Goal: Task Accomplishment & Management: Complete application form

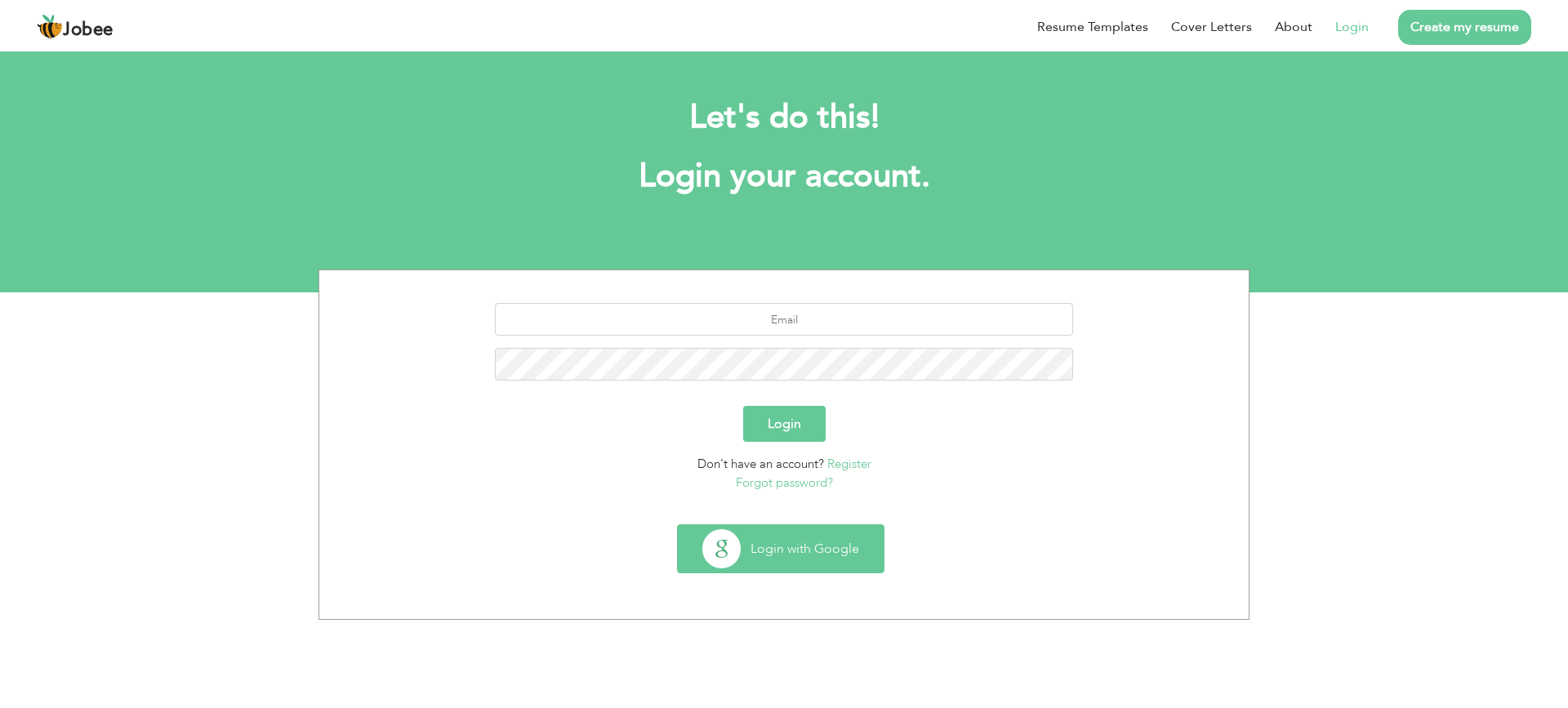
click at [811, 560] on button "Login with Google" at bounding box center [781, 549] width 206 height 47
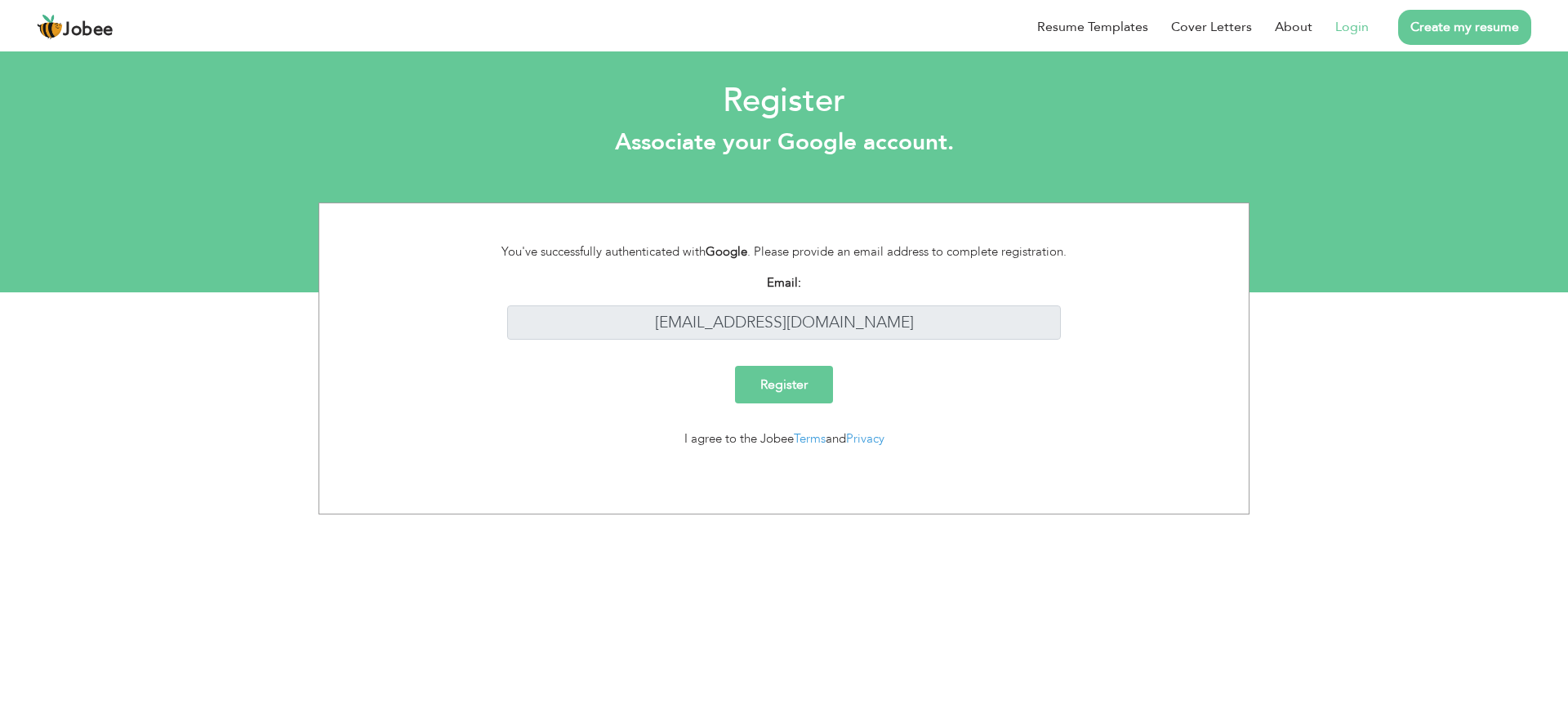
click at [788, 399] on input "Register" at bounding box center [784, 385] width 98 height 38
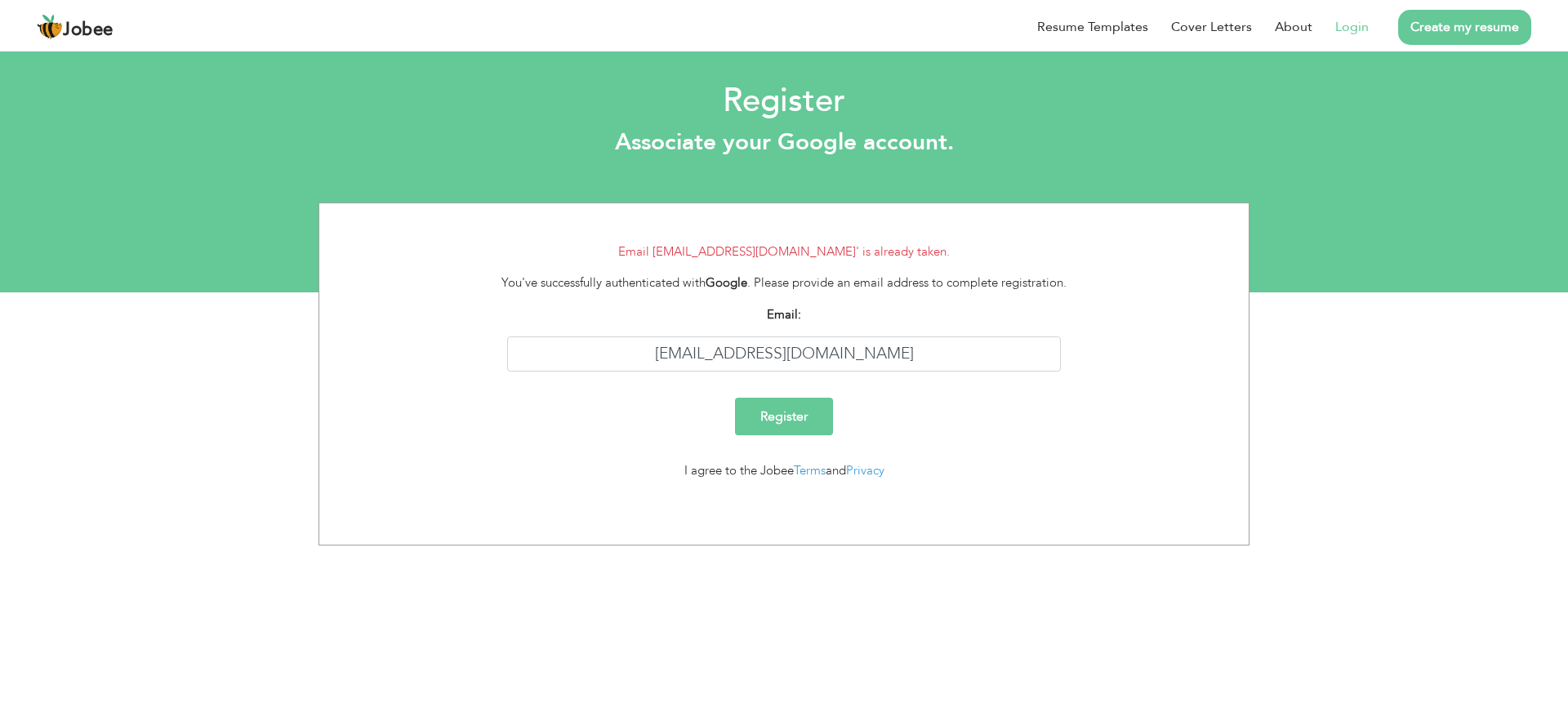
click at [1357, 23] on link "Login" at bounding box center [1351, 27] width 33 height 20
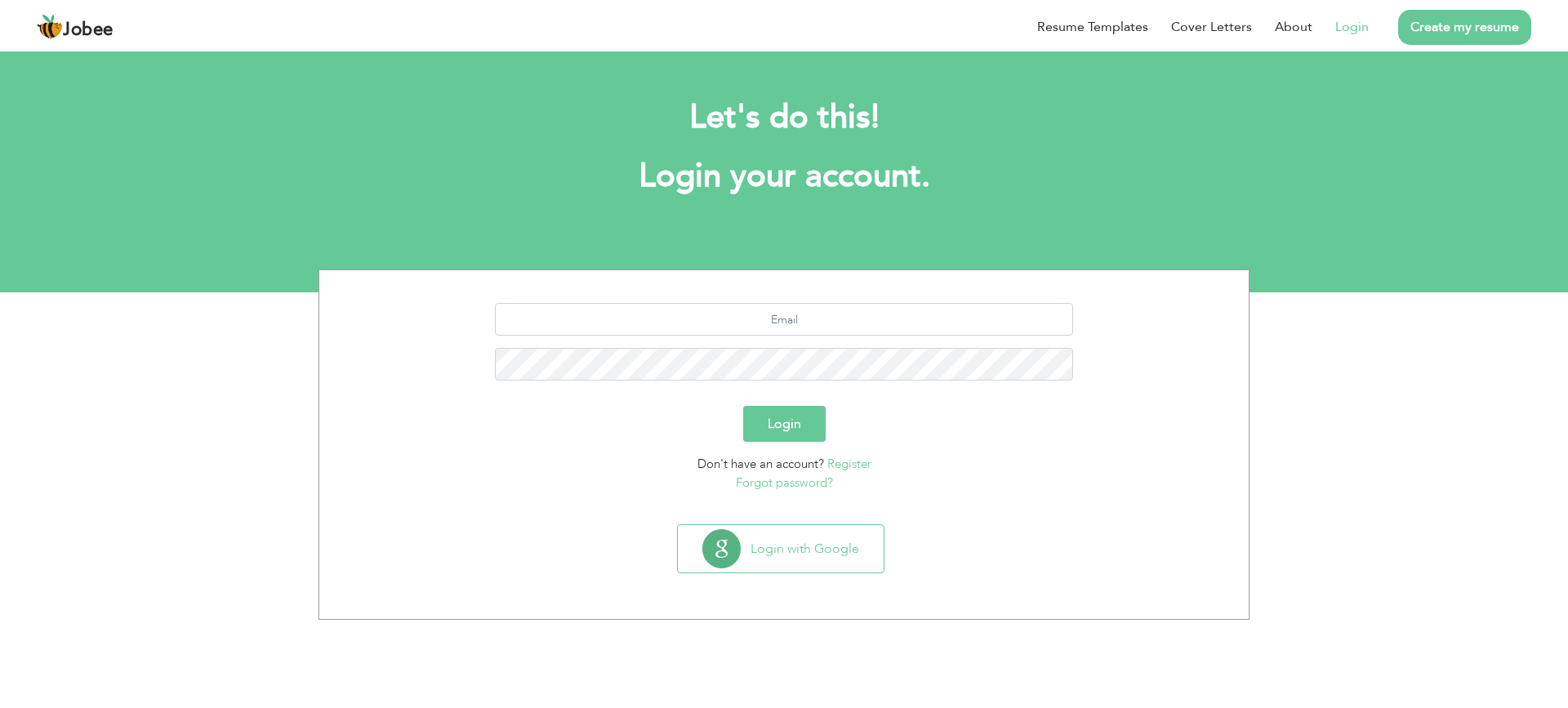
click at [771, 410] on button "Login" at bounding box center [784, 424] width 82 height 36
type button "Login"
type input "alijaral09@gmail.com"
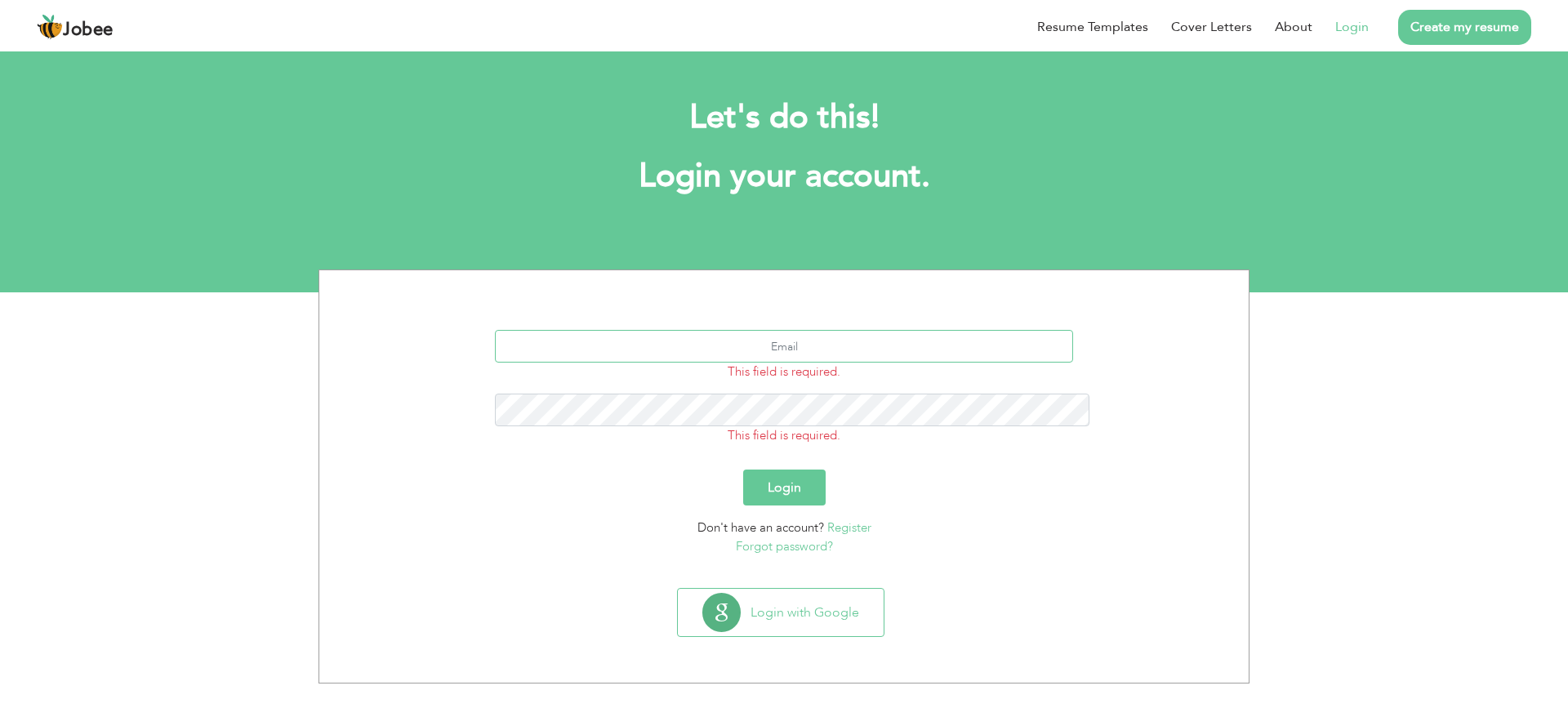
click at [790, 330] on input "text" at bounding box center [784, 347] width 579 height 33
type input "[EMAIL_ADDRESS][DOMAIN_NAME]"
click at [785, 470] on button "Login" at bounding box center [784, 488] width 82 height 36
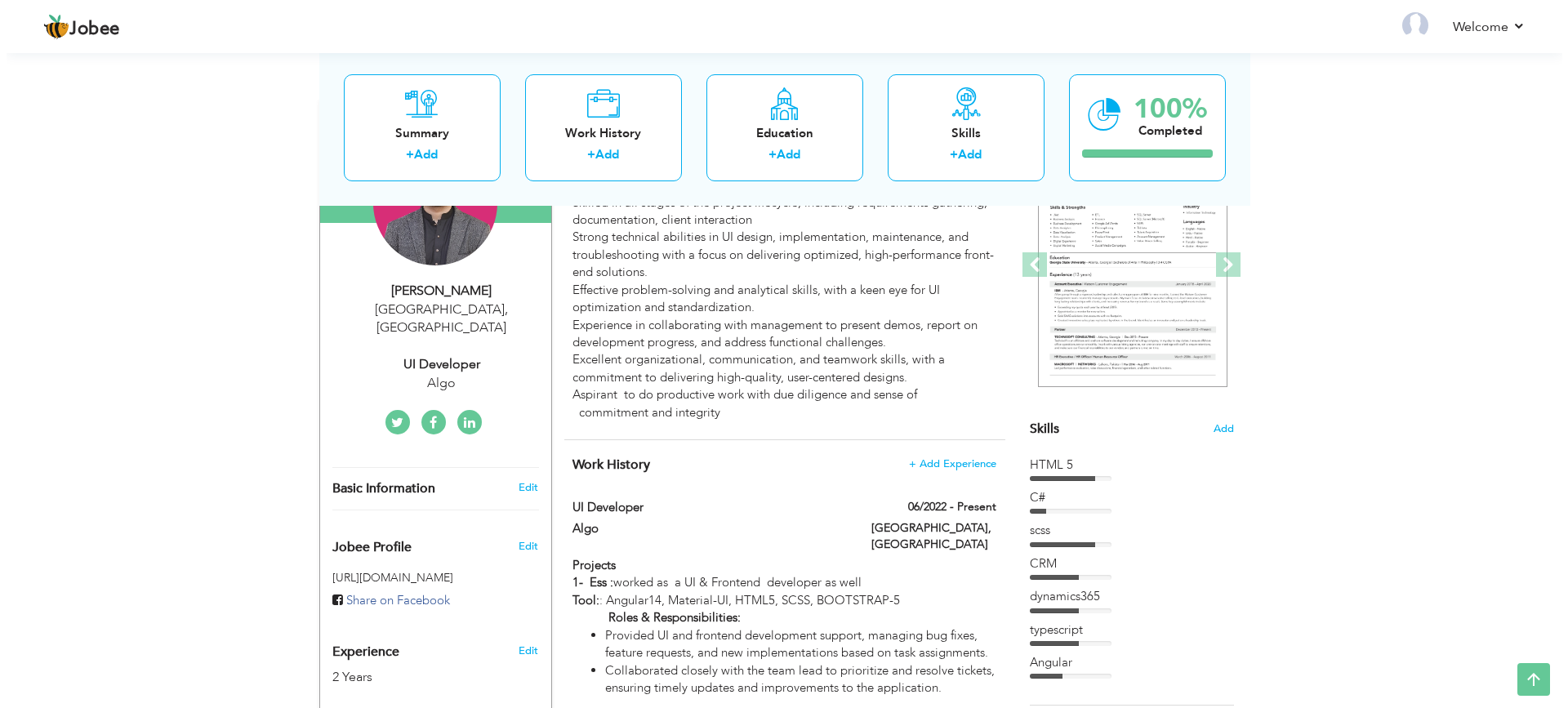
scroll to position [245, 0]
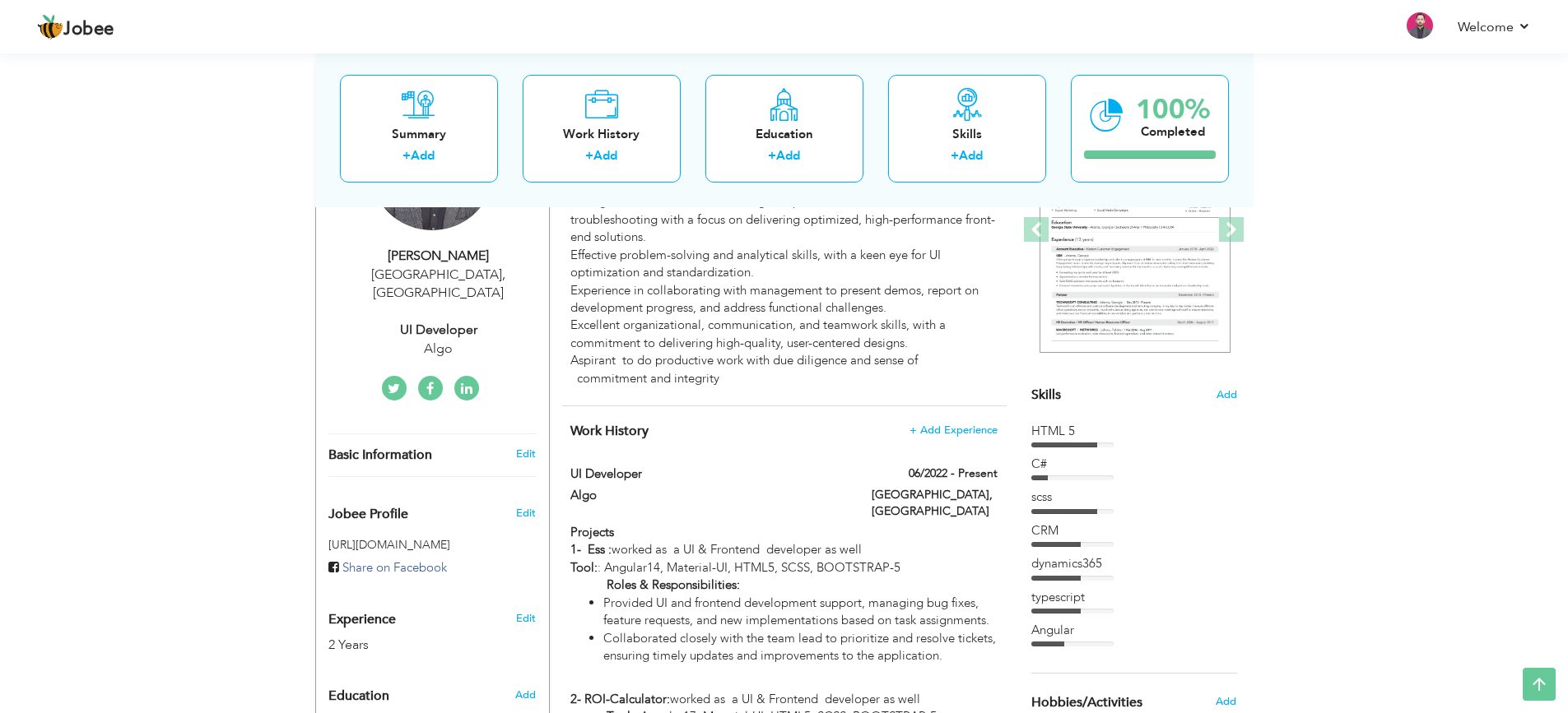
click at [437, 321] on div "UI Developer" at bounding box center [439, 330] width 221 height 19
type input "[PERSON_NAME]"
type input "Jaral"
type input "03320569761"
select select "number:166"
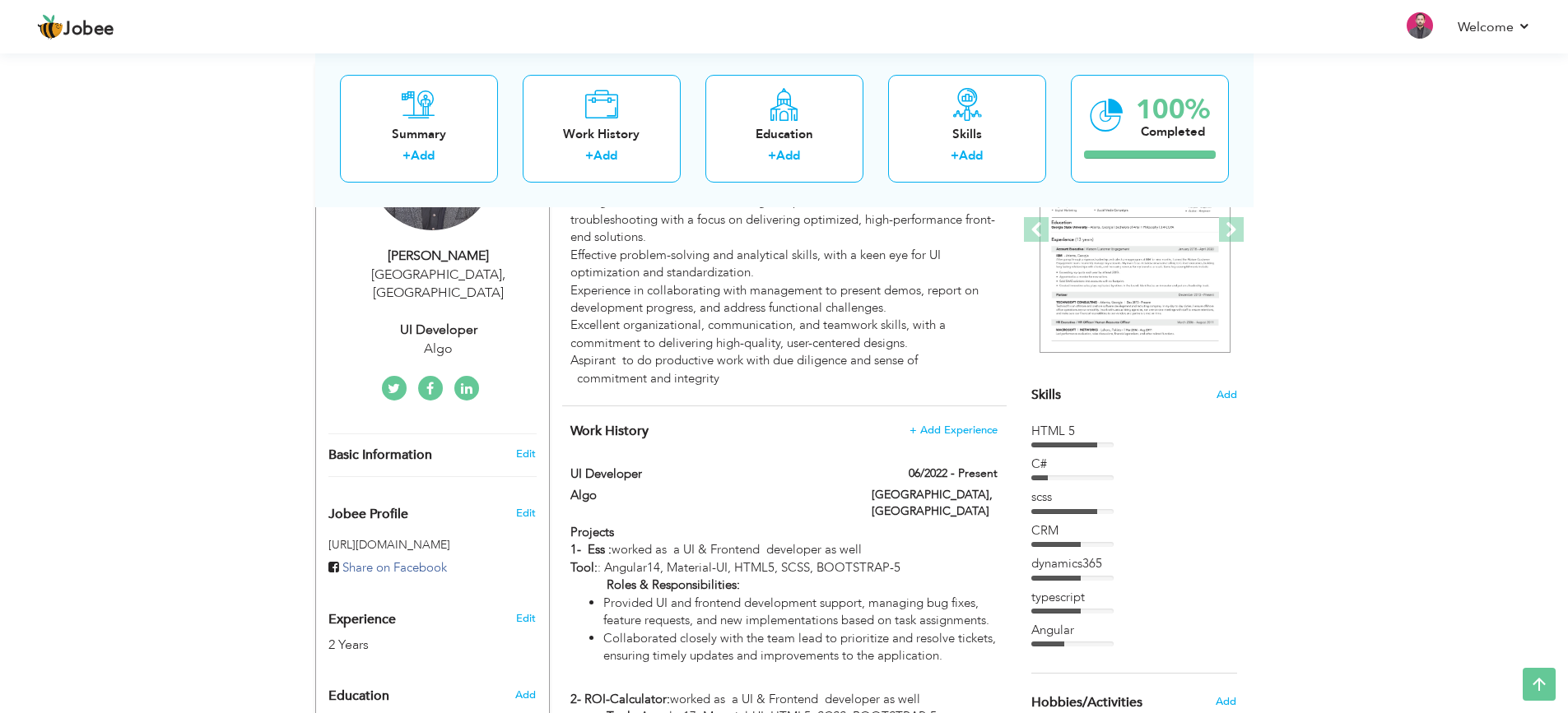
type input "[GEOGRAPHIC_DATA]"
select select "number:4"
type input "Algo"
type input "UI Developer"
type input "https://www.linkedin.com/in/ali-imtiaz-jaral-257767208/"
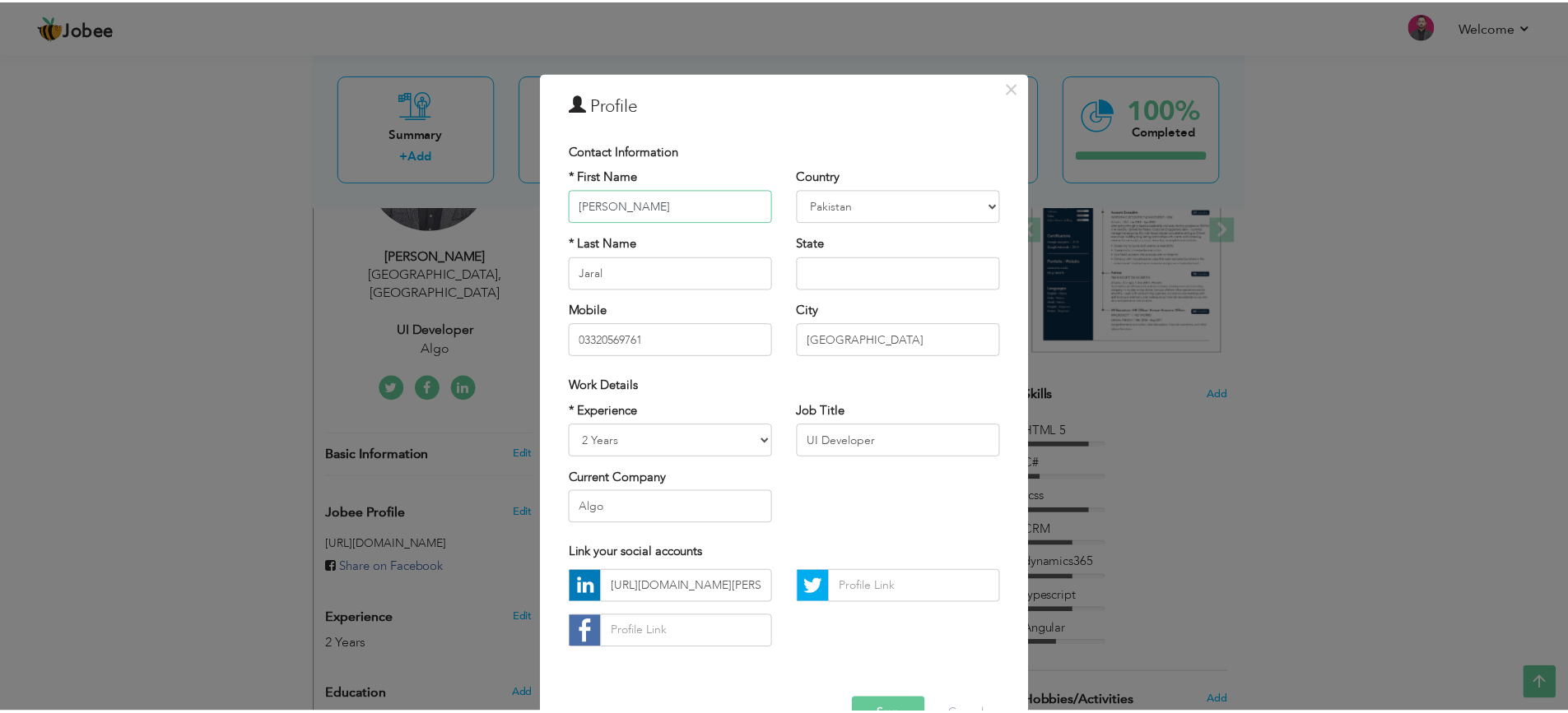
scroll to position [47, 0]
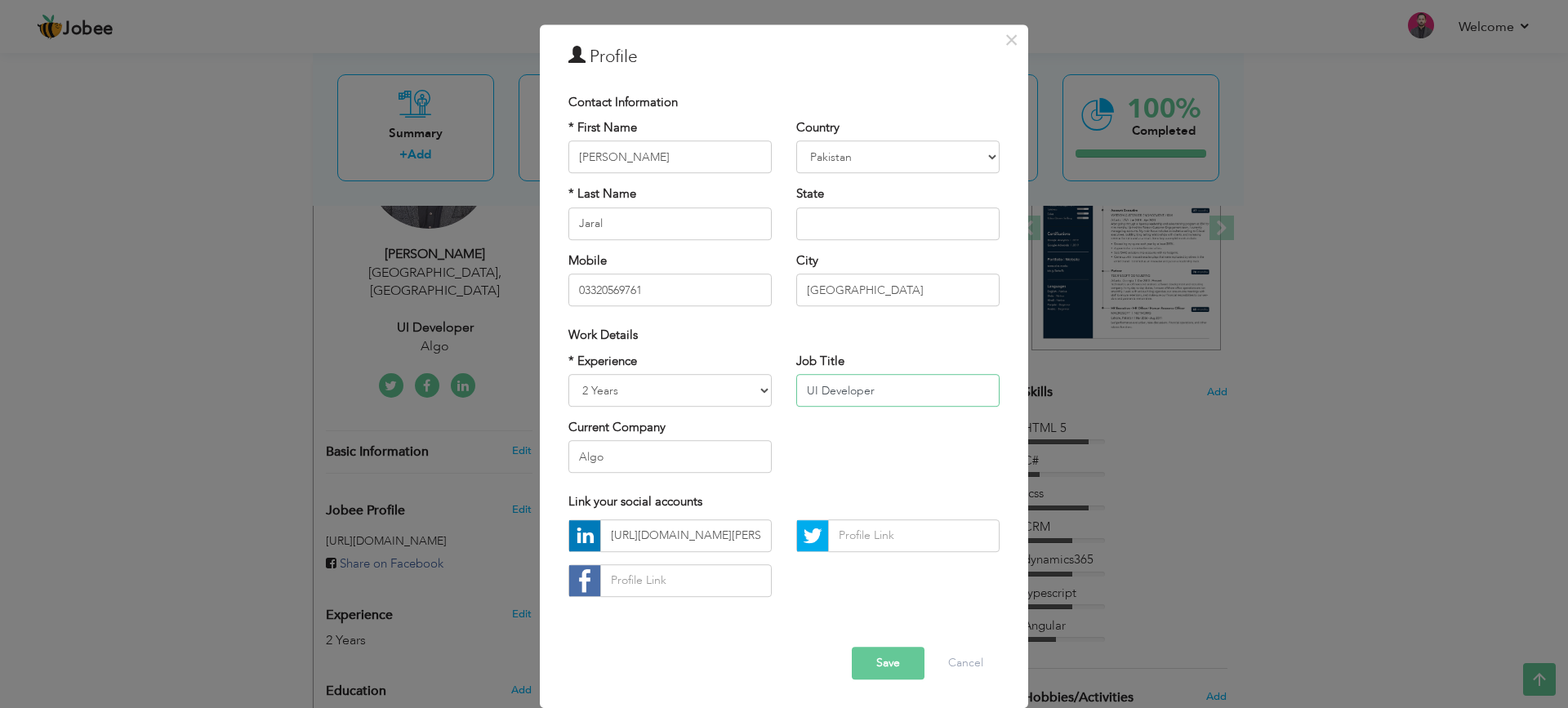
click at [847, 395] on input "UI Developer" at bounding box center [899, 390] width 204 height 33
click at [800, 390] on input "UI Developer" at bounding box center [899, 390] width 204 height 33
type input "Frontend Developer"
click at [885, 662] on button "Save" at bounding box center [888, 663] width 73 height 33
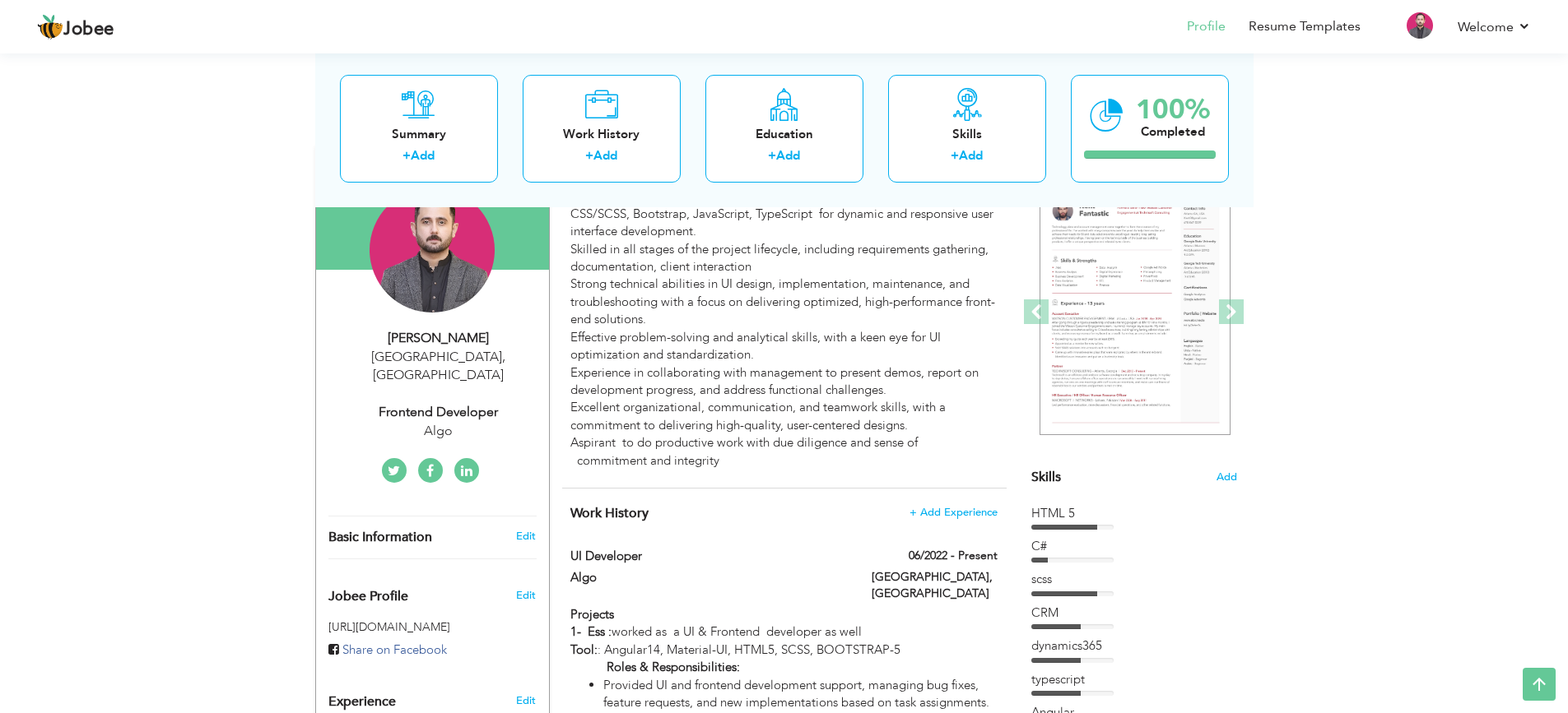
scroll to position [0, 0]
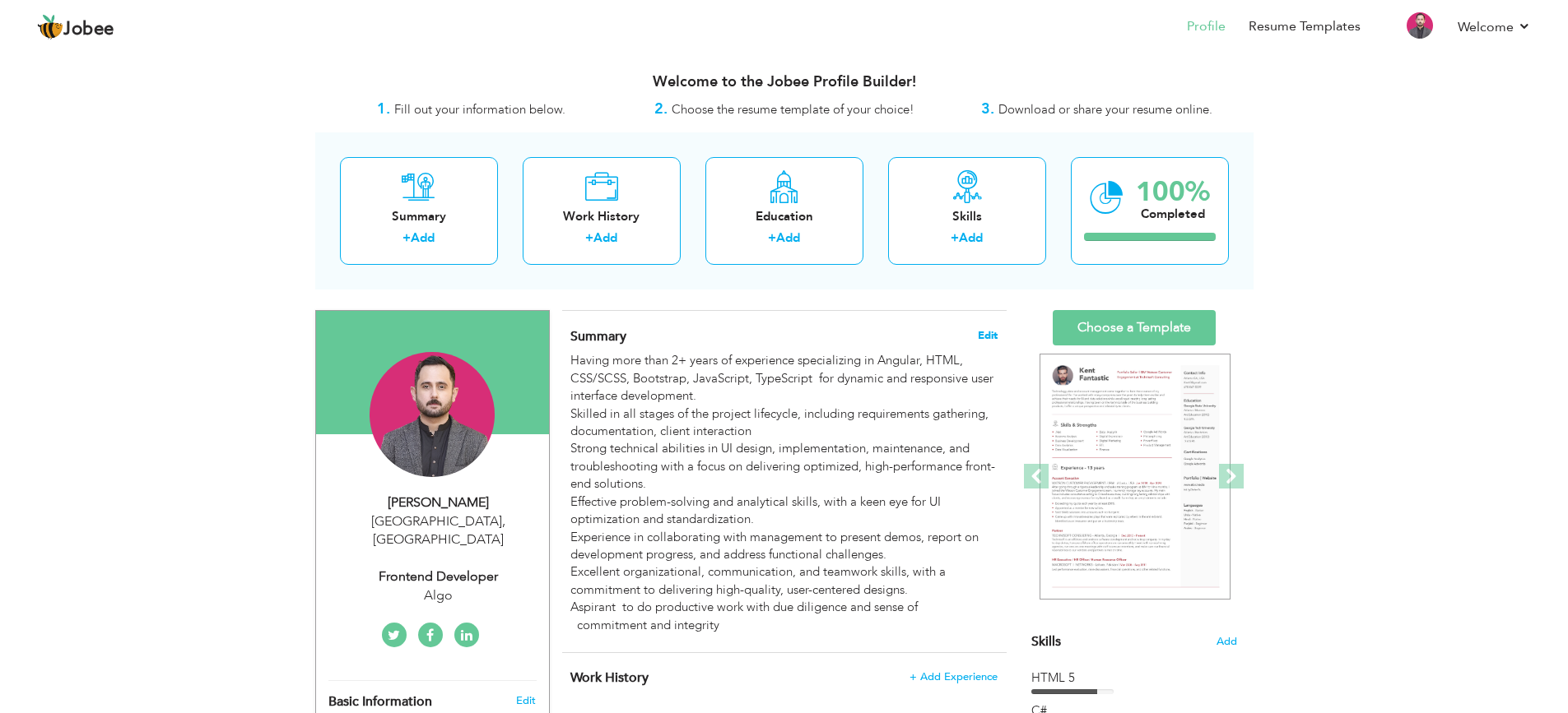
click at [988, 336] on span "Edit" at bounding box center [988, 335] width 20 height 11
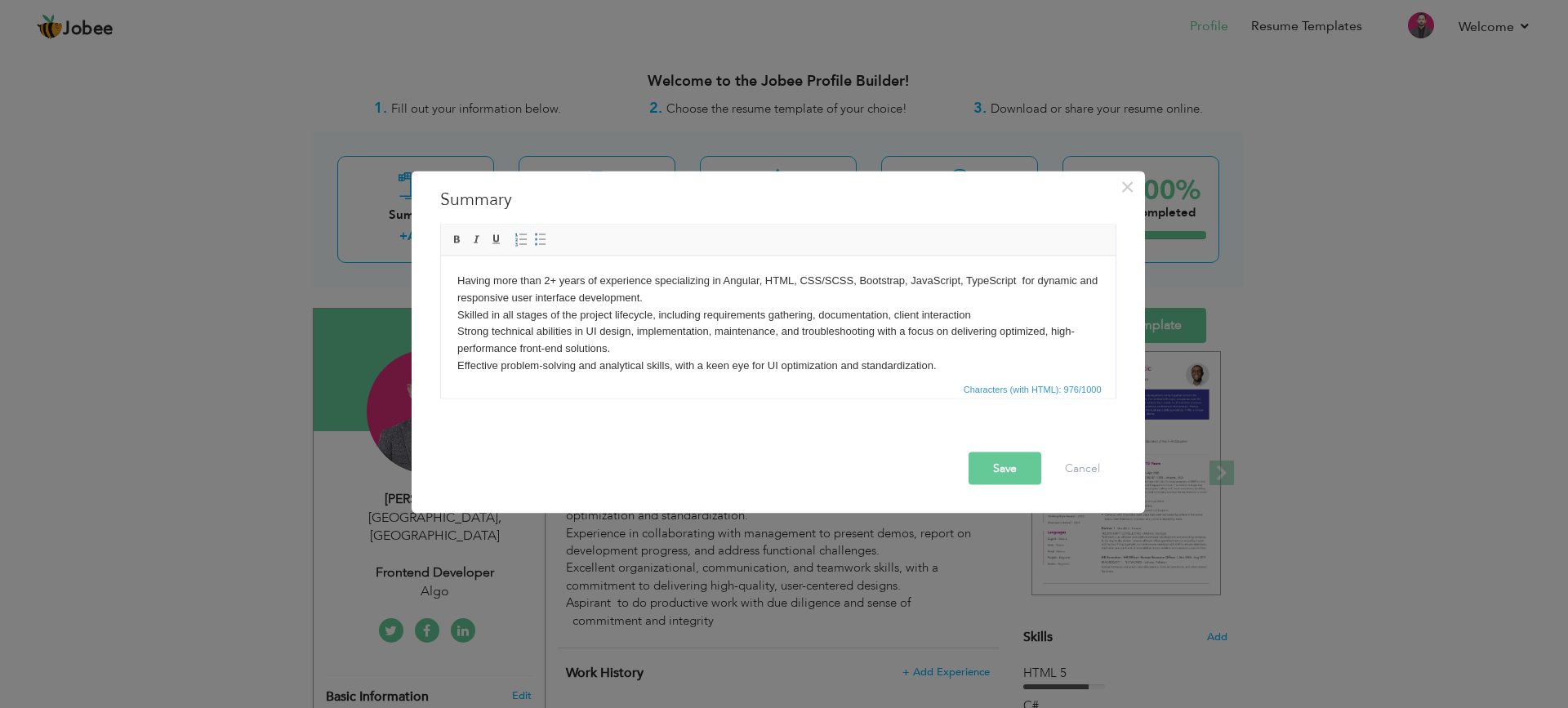
click at [551, 281] on body "Having more than 2+ years of experience specializing in Angular, HTML, CSS/SCSS…" at bounding box center [777, 348] width 642 height 152
click at [1001, 469] on button "Save" at bounding box center [1005, 468] width 73 height 33
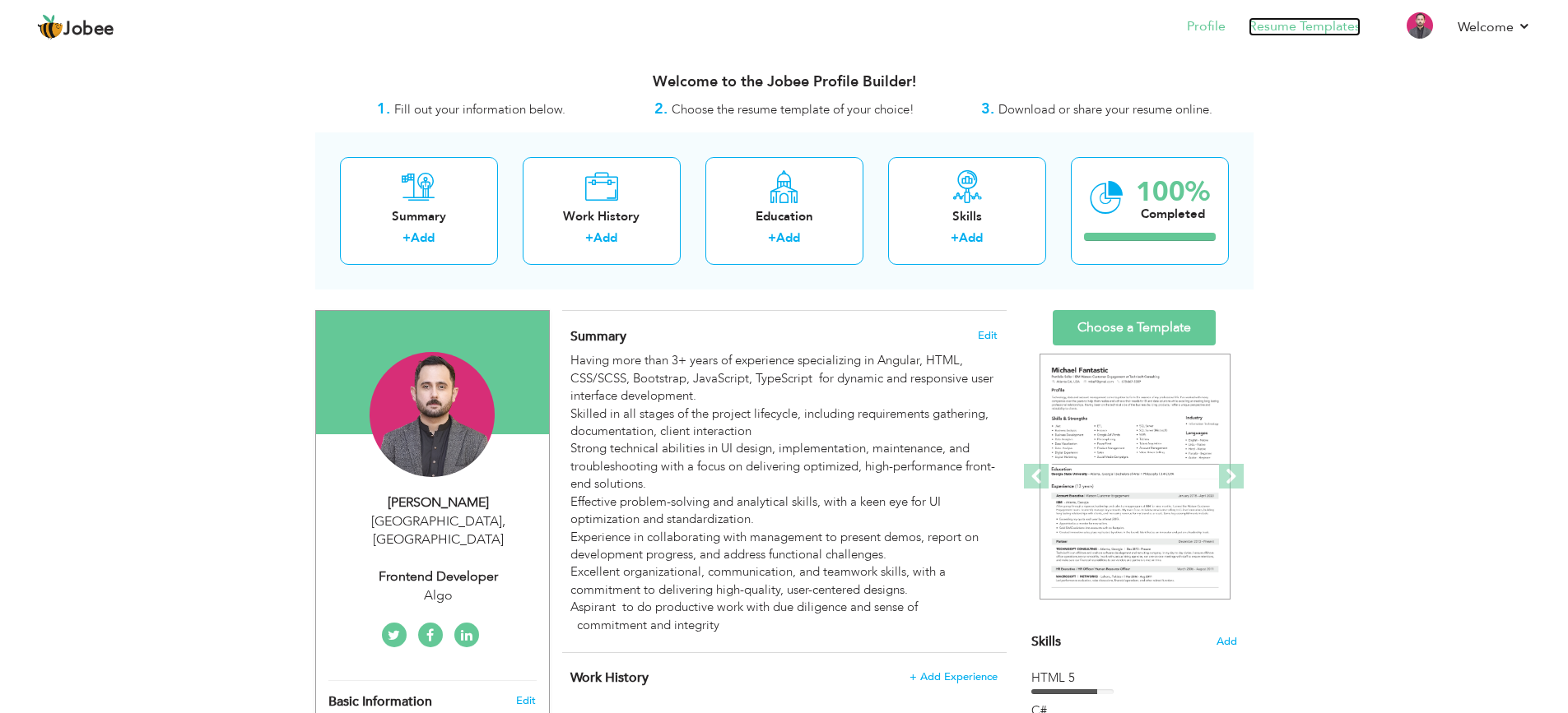
click at [1274, 22] on link "Resume Templates" at bounding box center [1305, 27] width 112 height 19
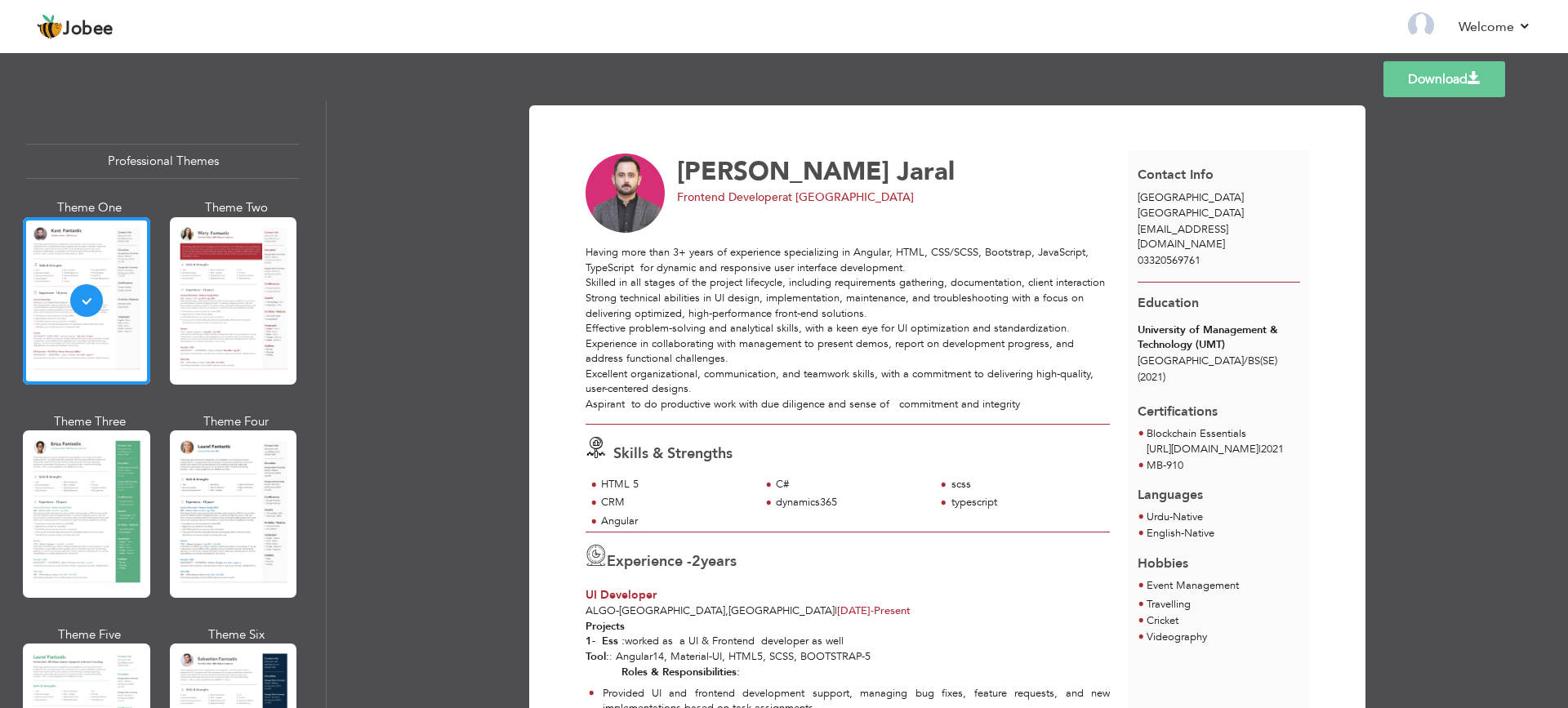
click at [1405, 86] on link "Download" at bounding box center [1445, 80] width 122 height 36
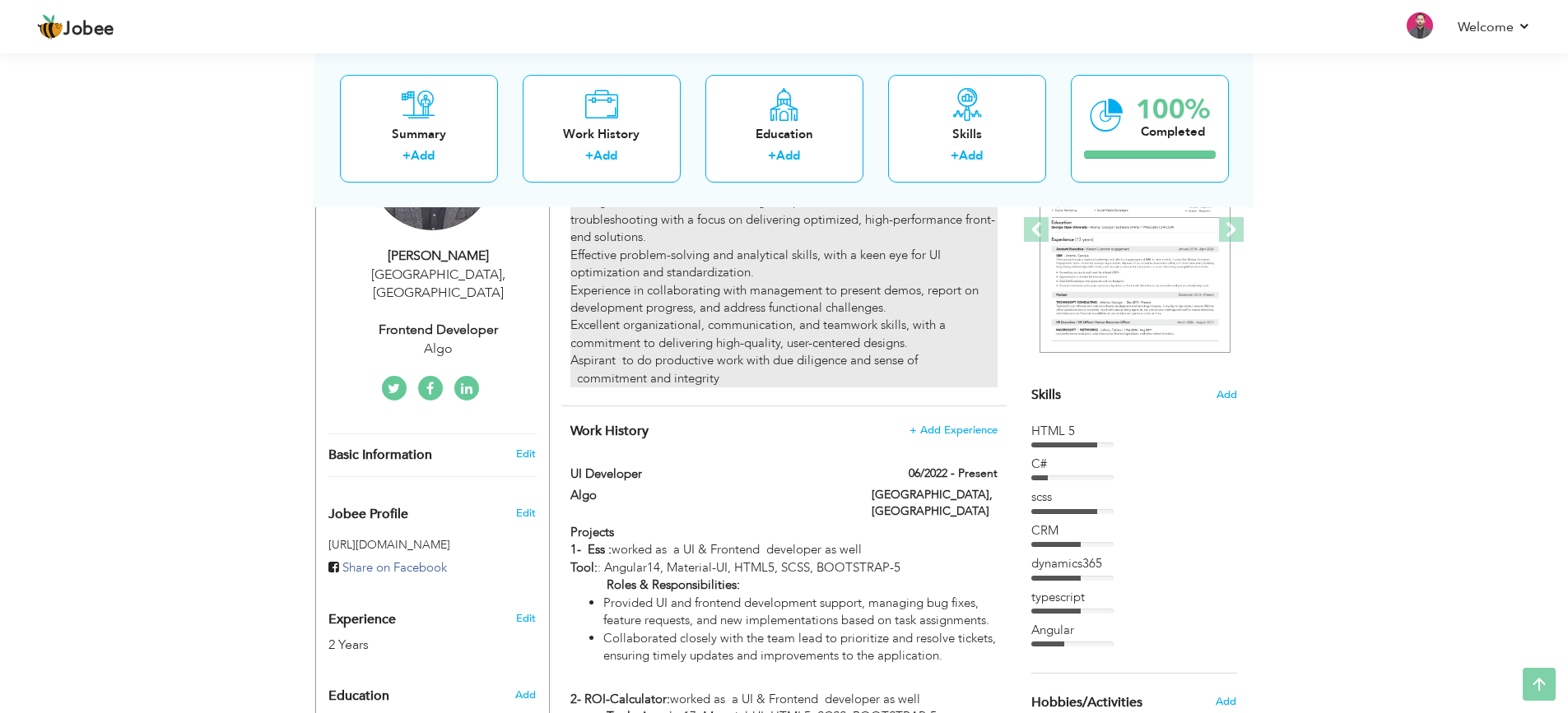
scroll to position [329, 0]
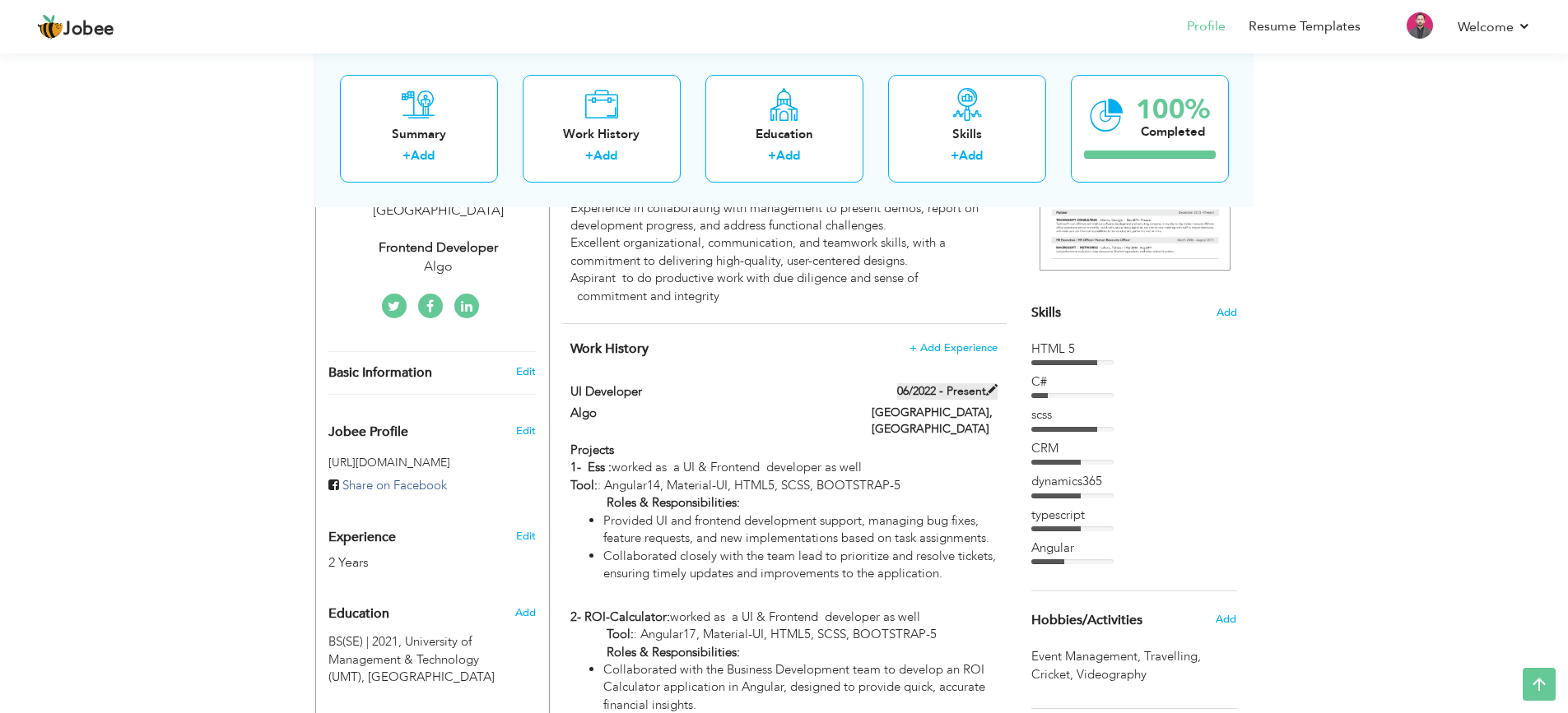
click at [992, 388] on span at bounding box center [991, 390] width 11 height 11
type input "UI Developer"
type input "Algo"
type input "06/2022"
type input "[GEOGRAPHIC_DATA]"
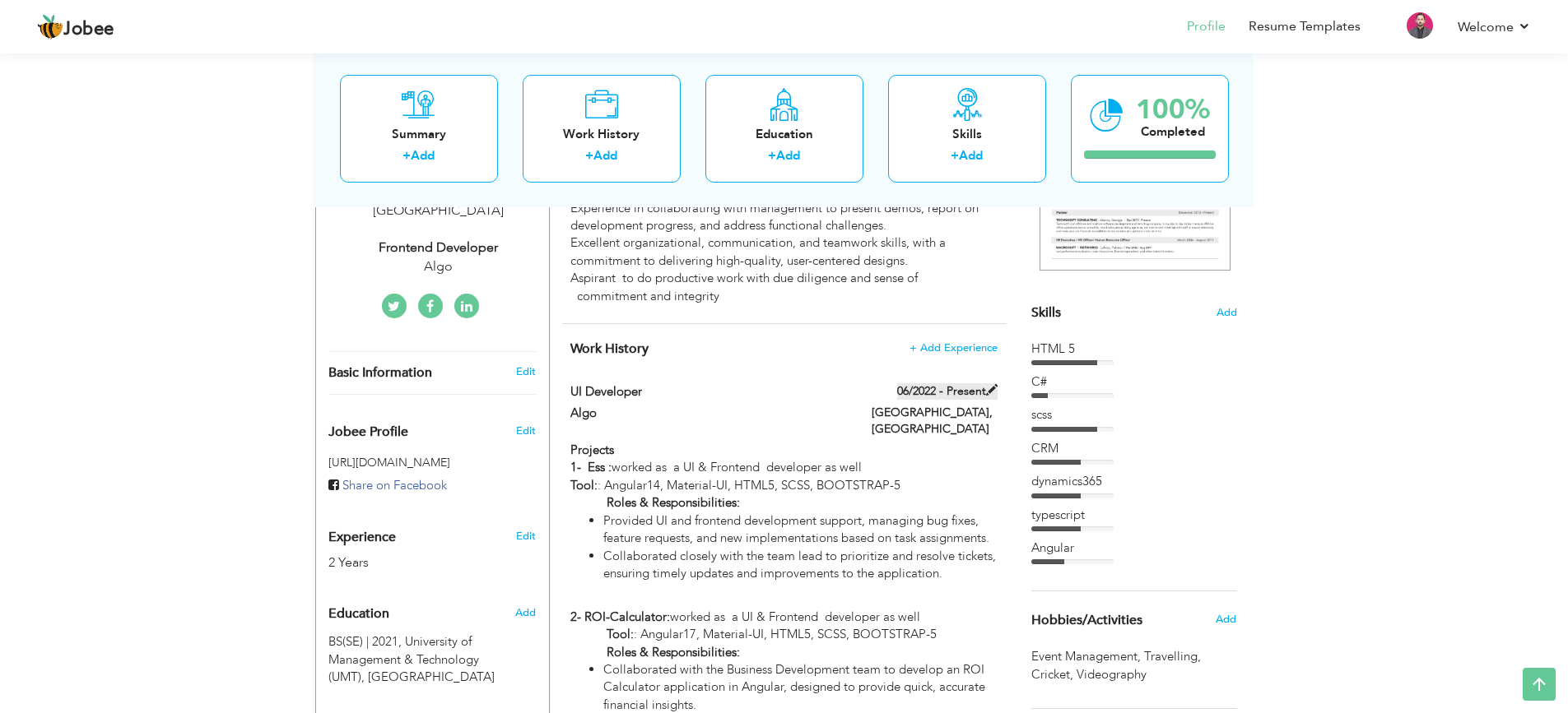
type input "[GEOGRAPHIC_DATA]"
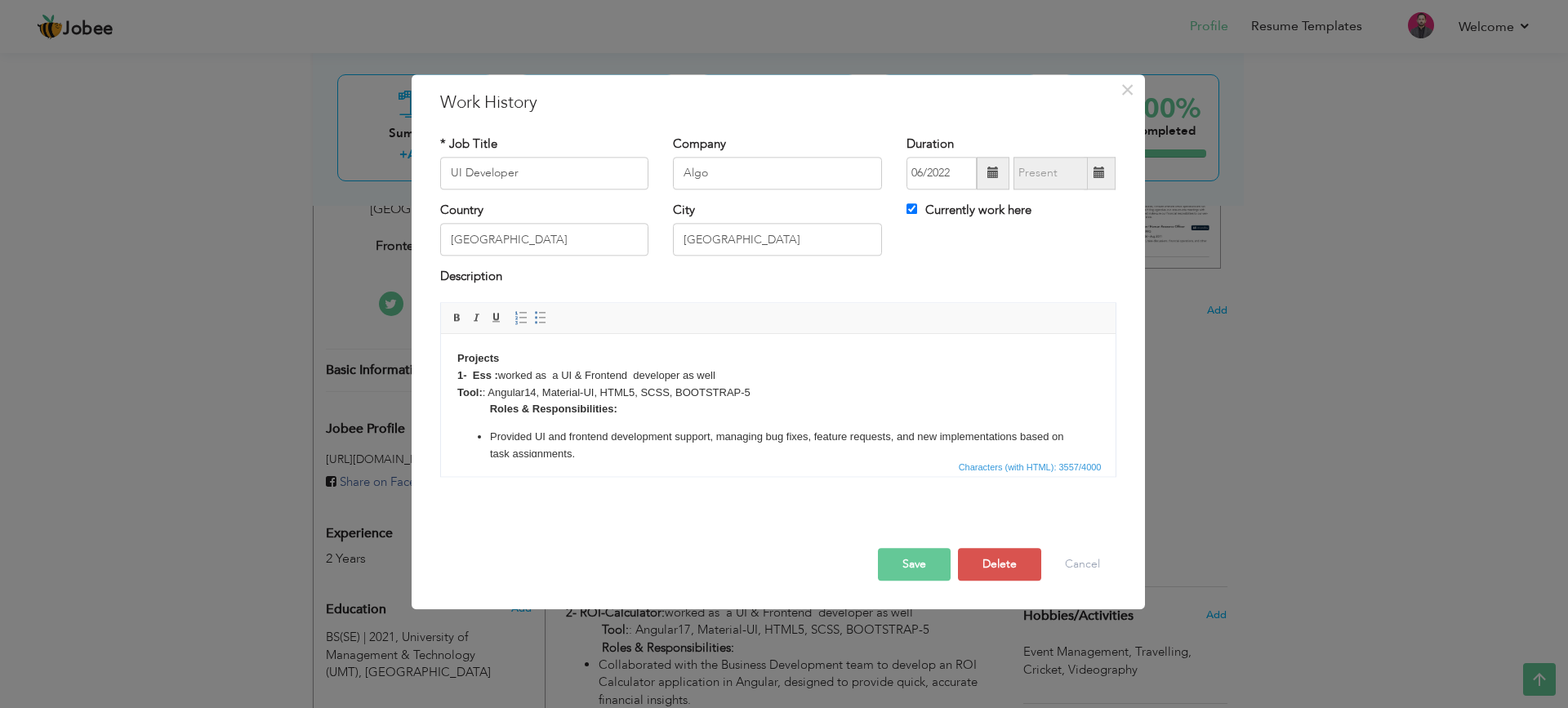
click at [1001, 205] on label "Currently work here" at bounding box center [969, 211] width 125 height 17
click at [918, 205] on input "Currently work here" at bounding box center [912, 209] width 10 height 10
click at [982, 211] on label "Currently work here" at bounding box center [969, 211] width 125 height 17
click at [918, 211] on input "Currently work here" at bounding box center [912, 209] width 10 height 10
checkbox input "true"
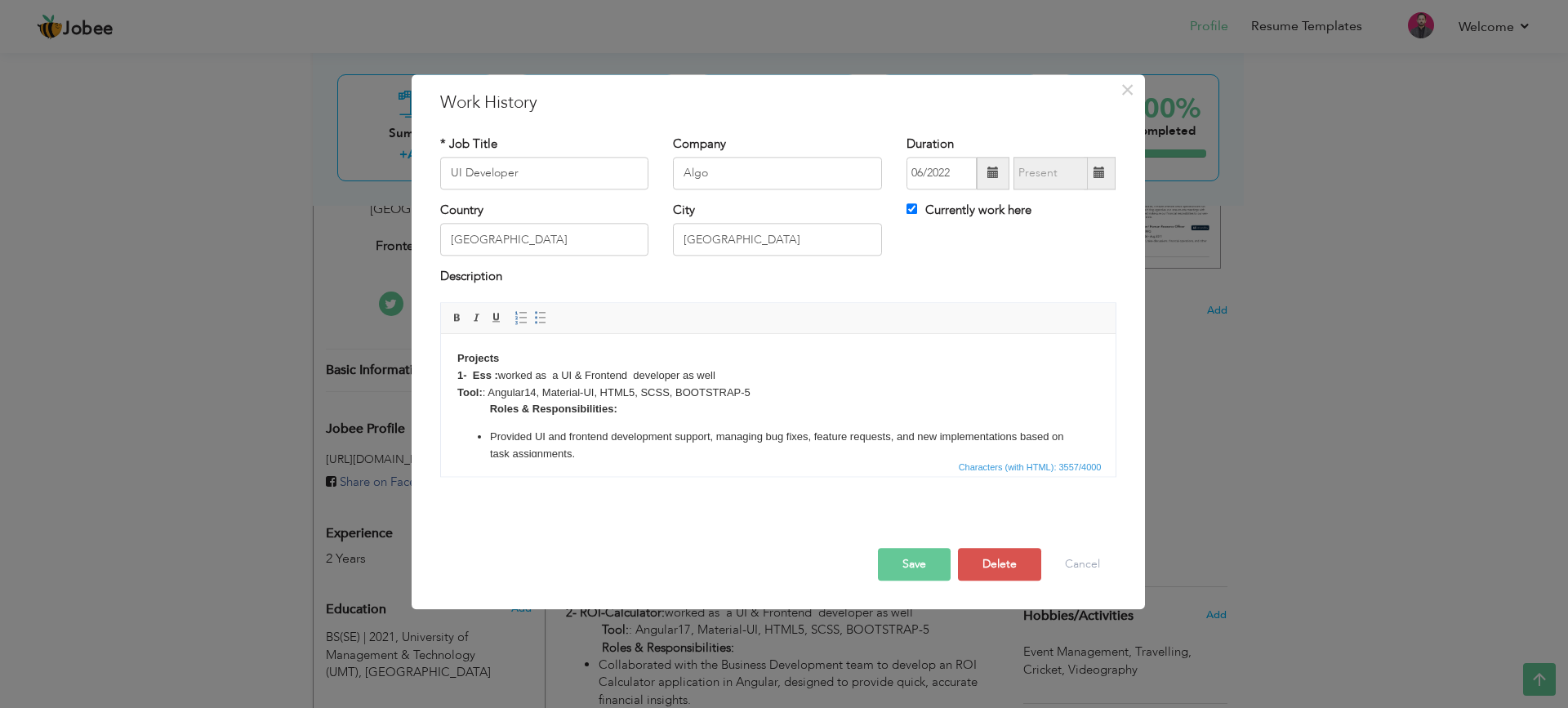
click at [894, 565] on button "Save" at bounding box center [914, 564] width 73 height 33
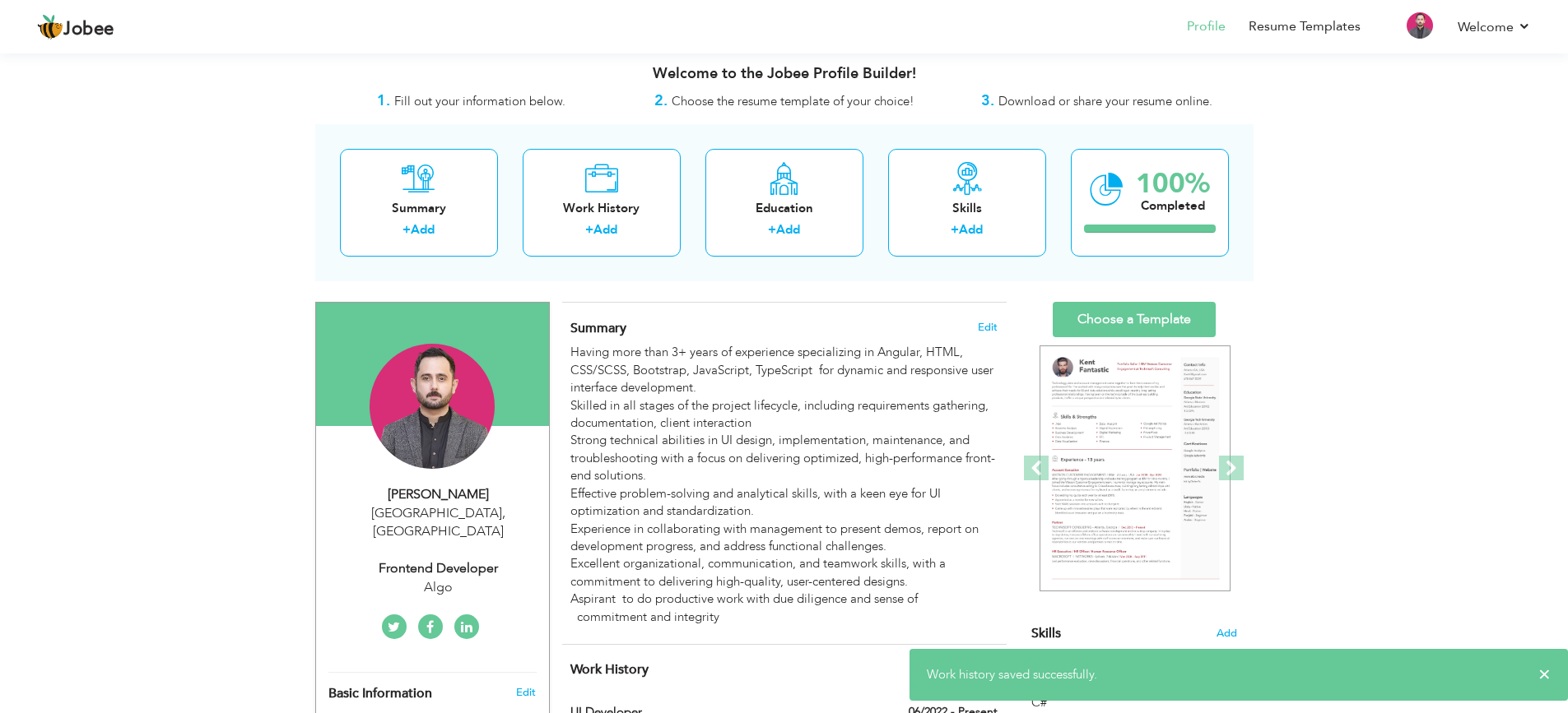
scroll to position [0, 0]
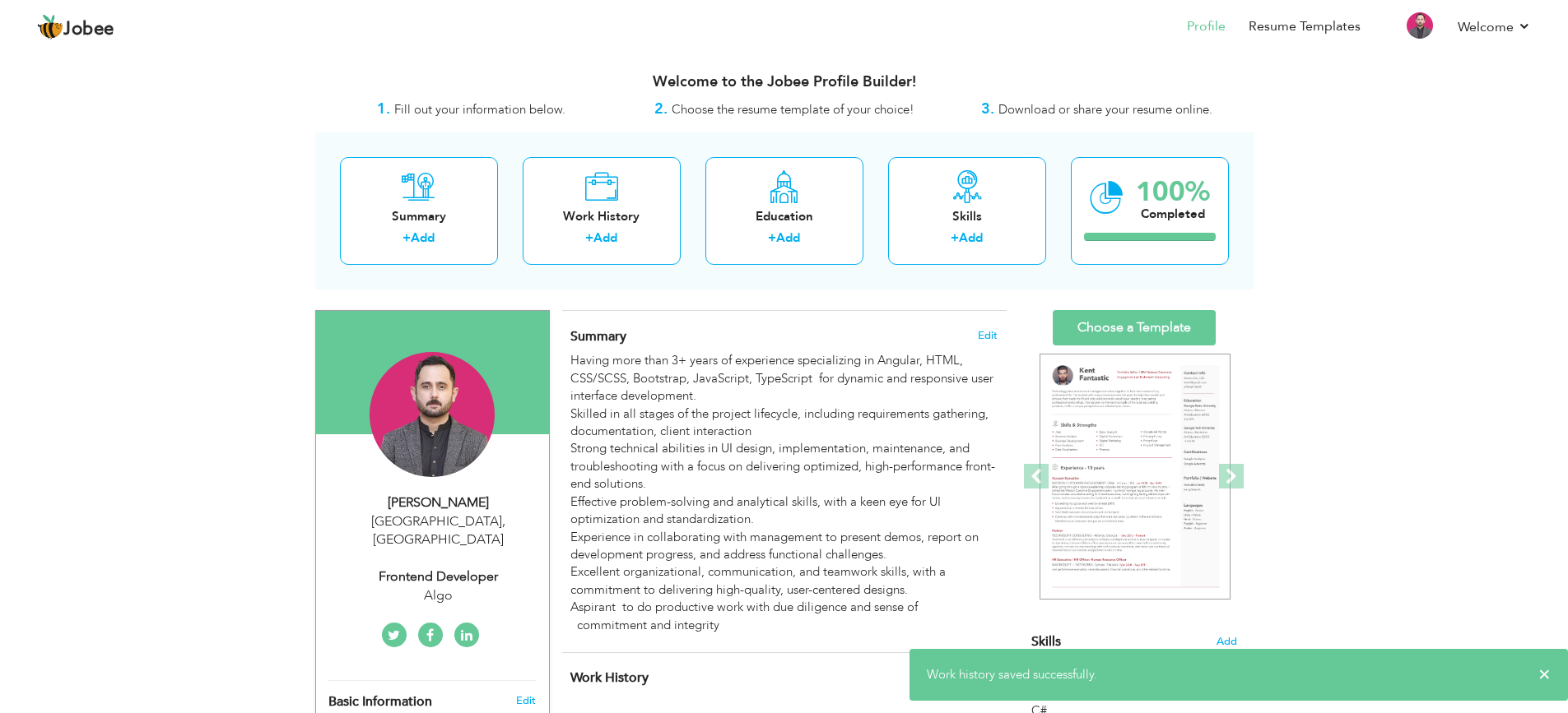
click at [1104, 114] on span "Download or share your resume online." at bounding box center [1106, 109] width 214 height 16
click at [1120, 212] on icon at bounding box center [1107, 198] width 34 height 55
click at [1113, 146] on div "Summary + Add Work History + Add Education + Add Skills + Add 100% Completed" at bounding box center [785, 211] width 938 height 157
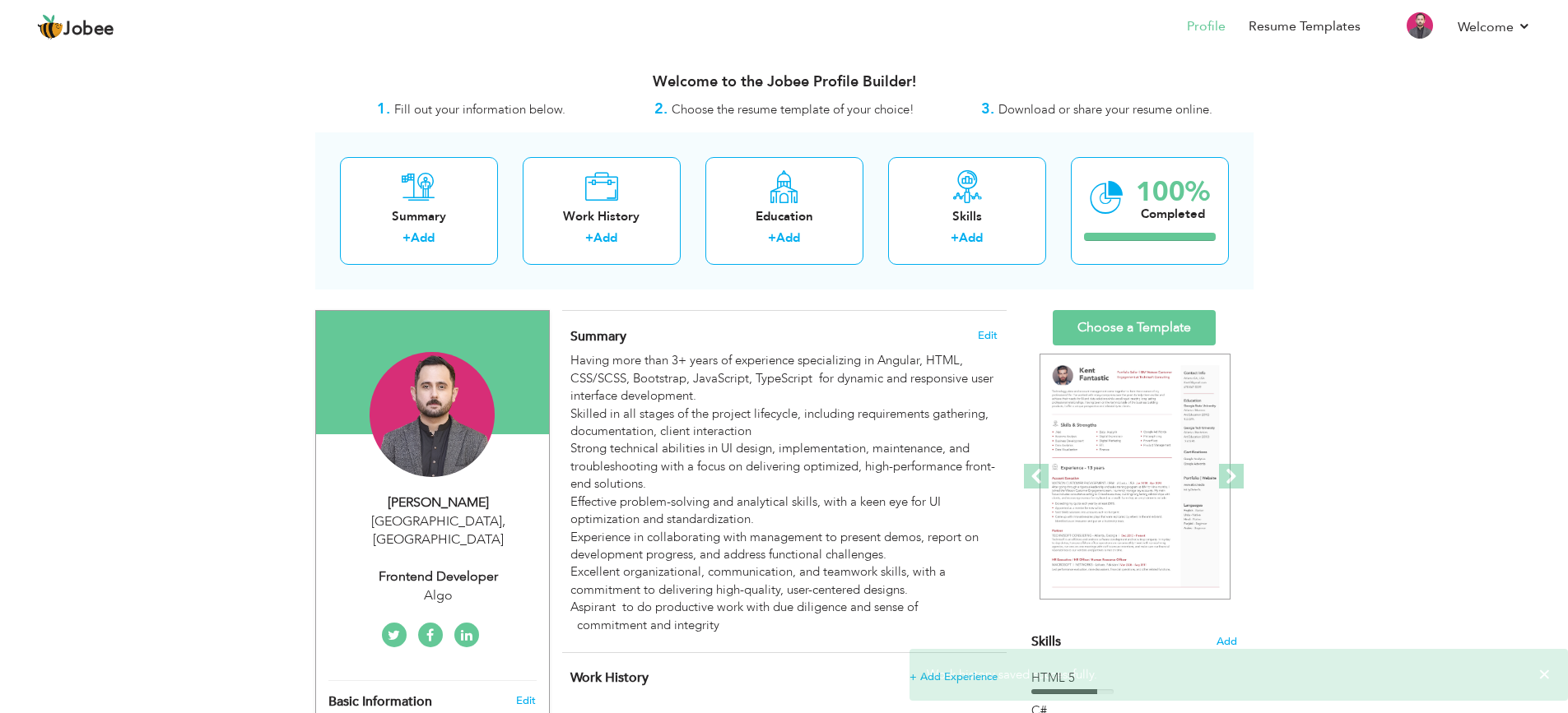
drag, startPoint x: 1076, startPoint y: 111, endPoint x: 1062, endPoint y: 111, distance: 14.0
click at [1076, 110] on span "Download or share your resume online." at bounding box center [1106, 109] width 214 height 16
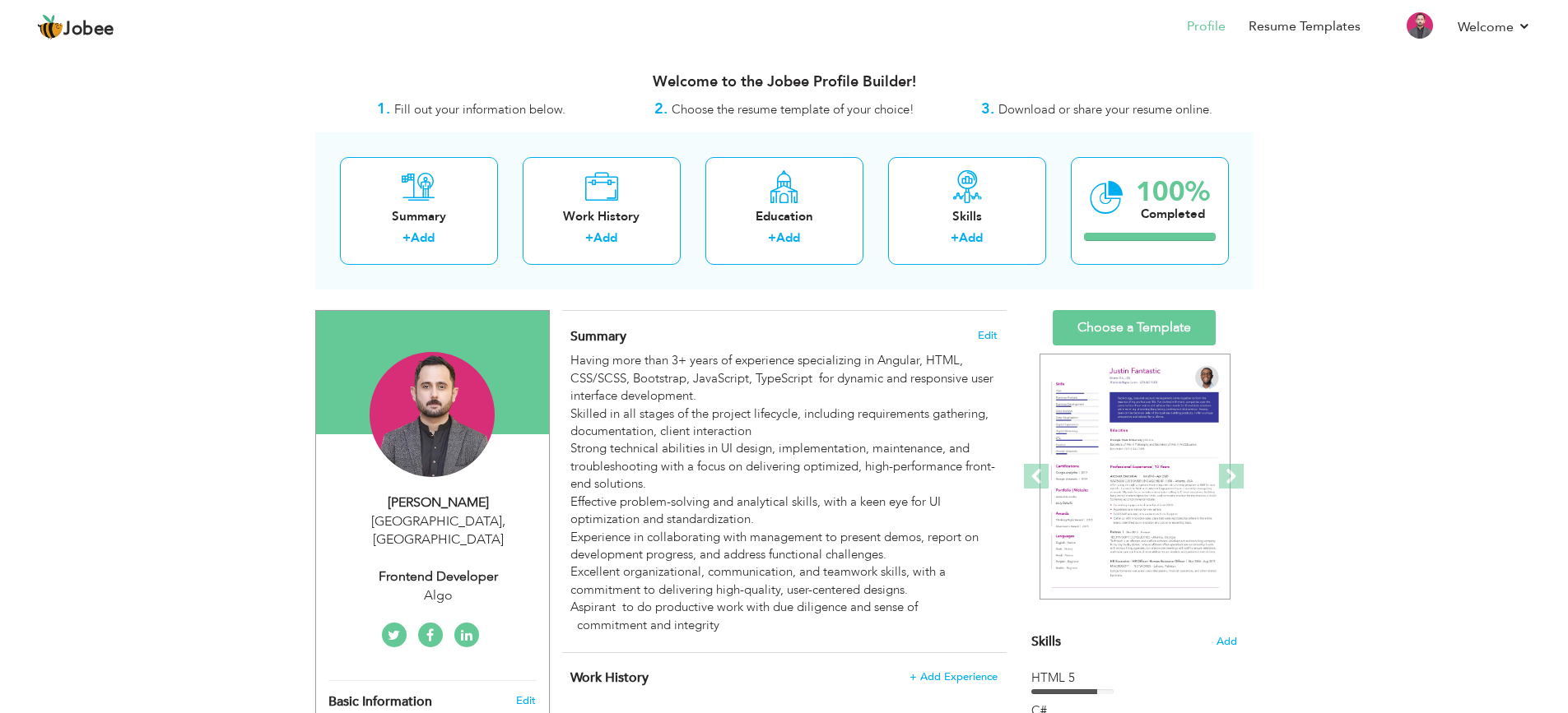
click at [801, 115] on span "Choose the resume template of your choice!" at bounding box center [793, 109] width 243 height 16
click at [1273, 30] on link "Resume Templates" at bounding box center [1305, 27] width 112 height 19
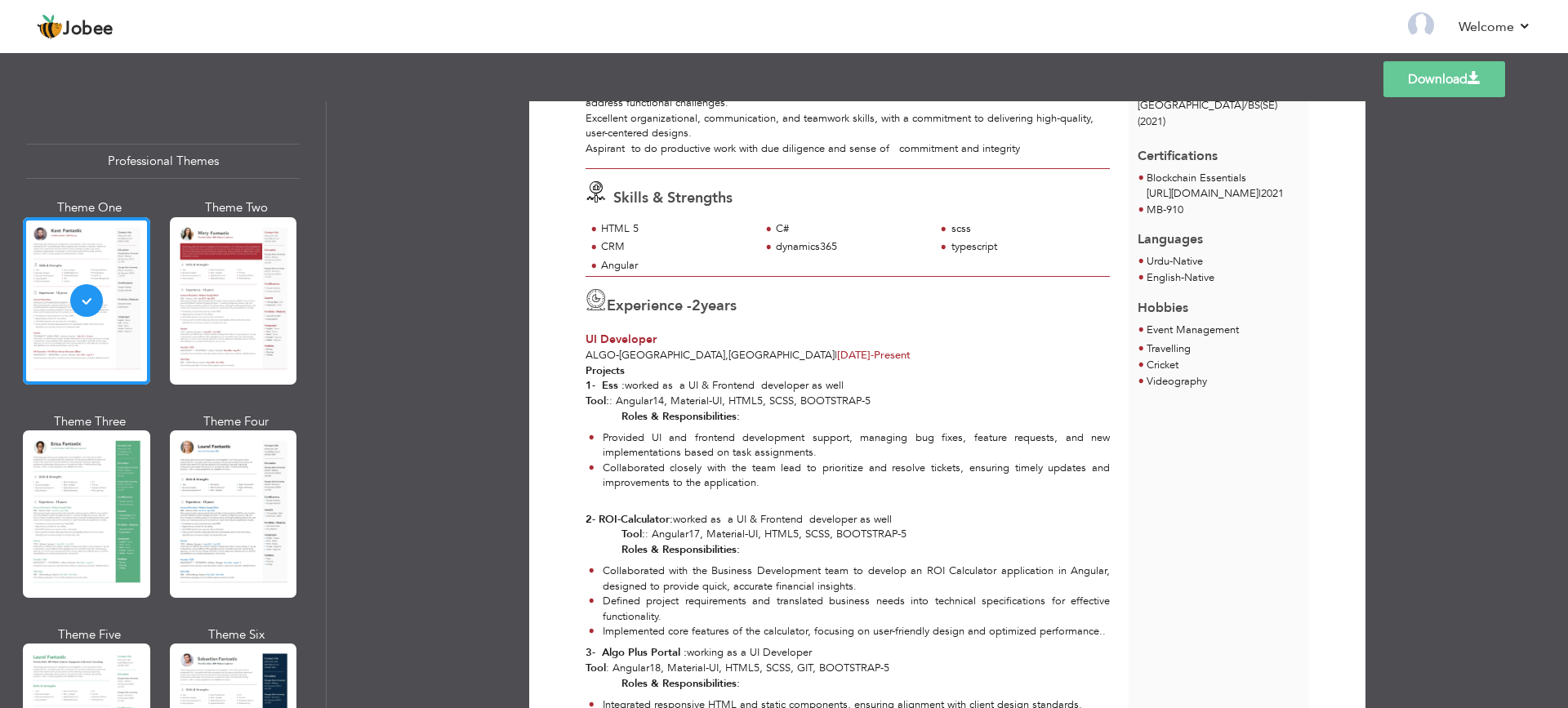
scroll to position [245, 0]
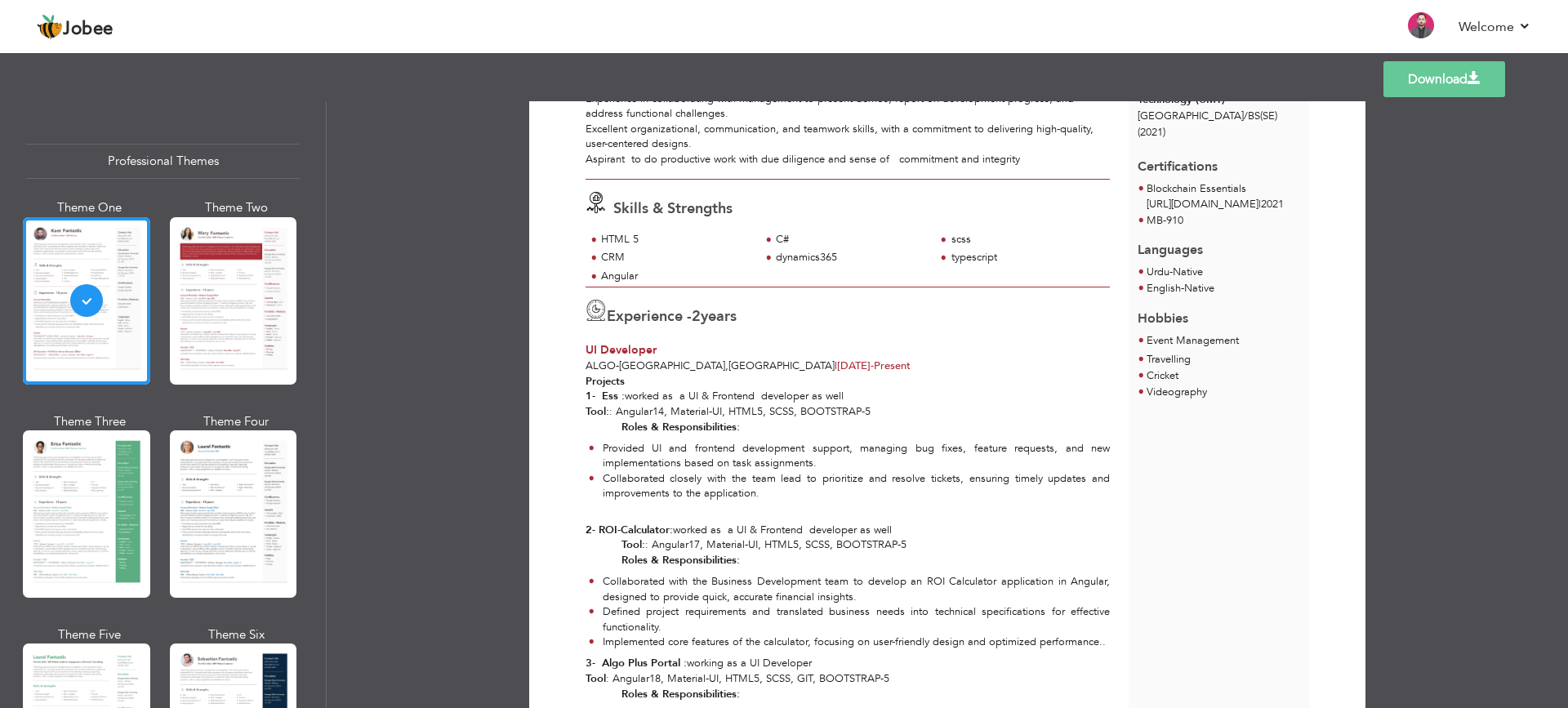
click at [837, 367] on span "Jun 2022 -" at bounding box center [855, 366] width 37 height 15
click at [701, 309] on span "2" at bounding box center [696, 317] width 9 height 21
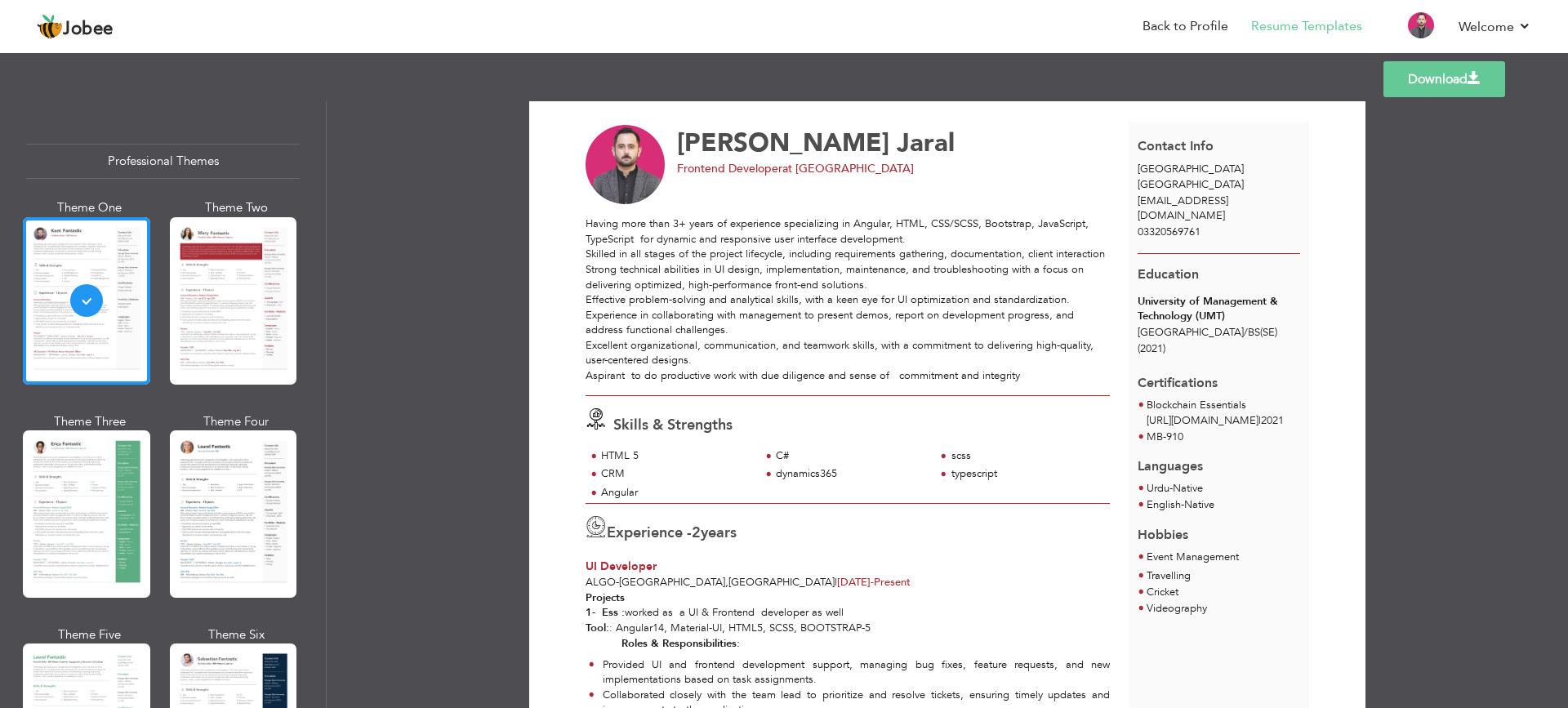
scroll to position [0, 0]
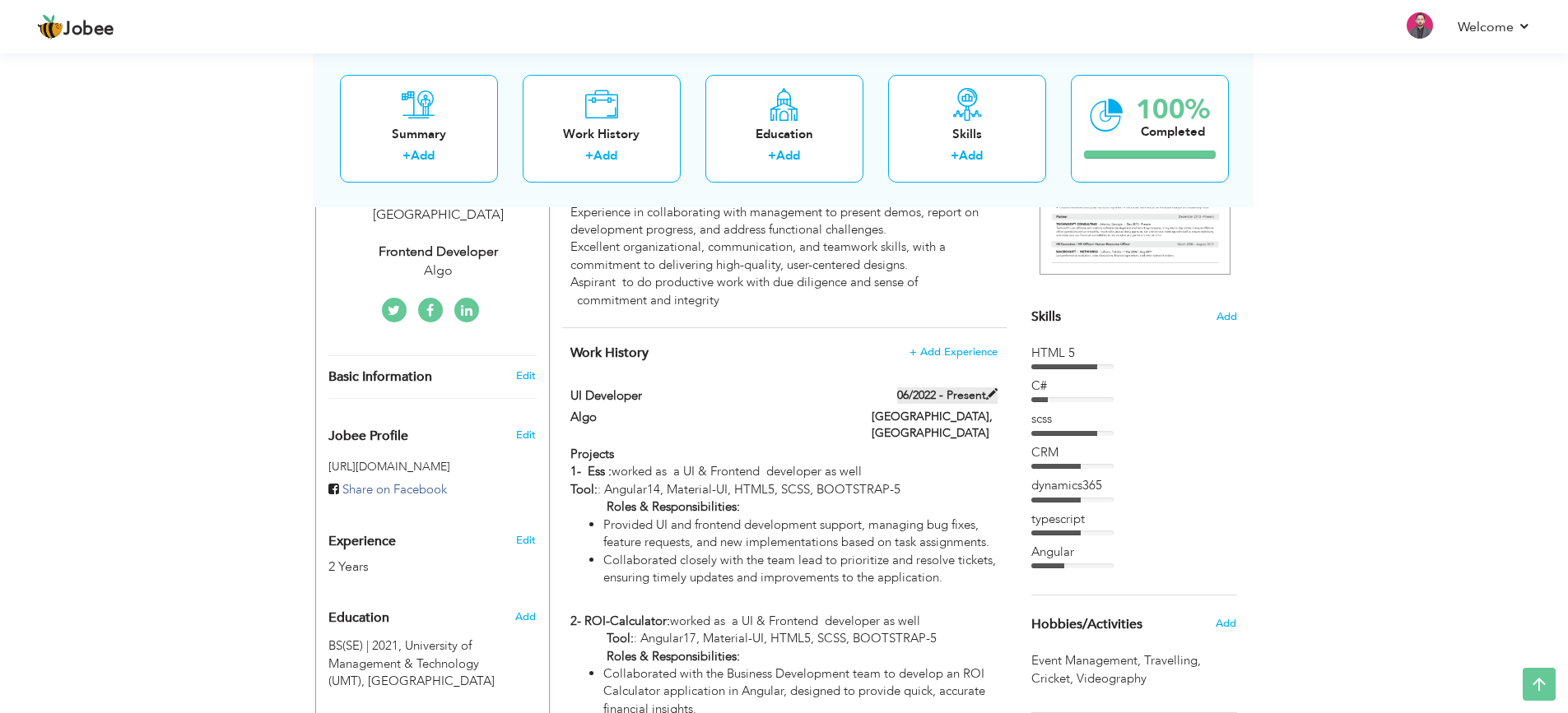
click at [954, 391] on label "06/2022 - Present" at bounding box center [947, 396] width 100 height 16
type input "UI Developer"
type input "Algo"
type input "06/2022"
type input "[GEOGRAPHIC_DATA]"
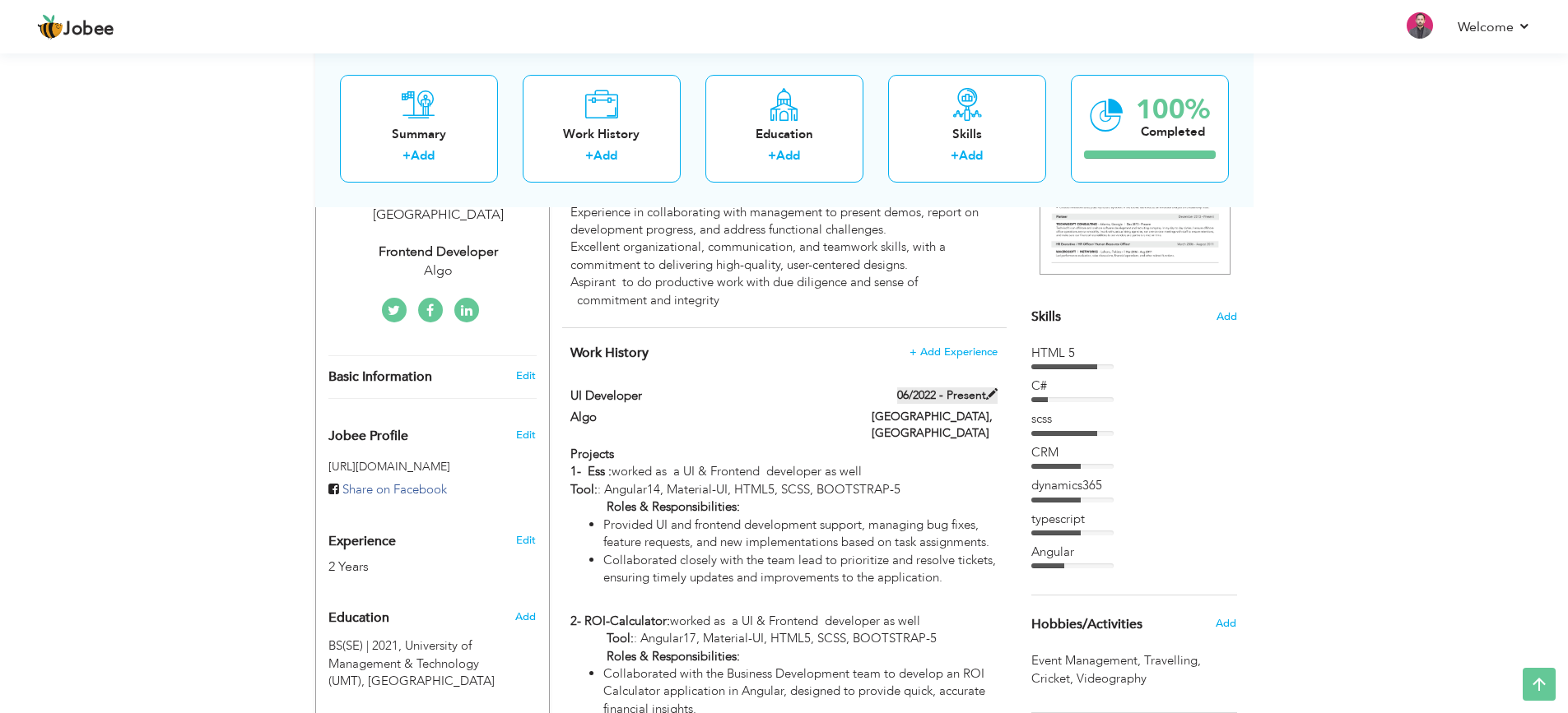
type input "[GEOGRAPHIC_DATA]"
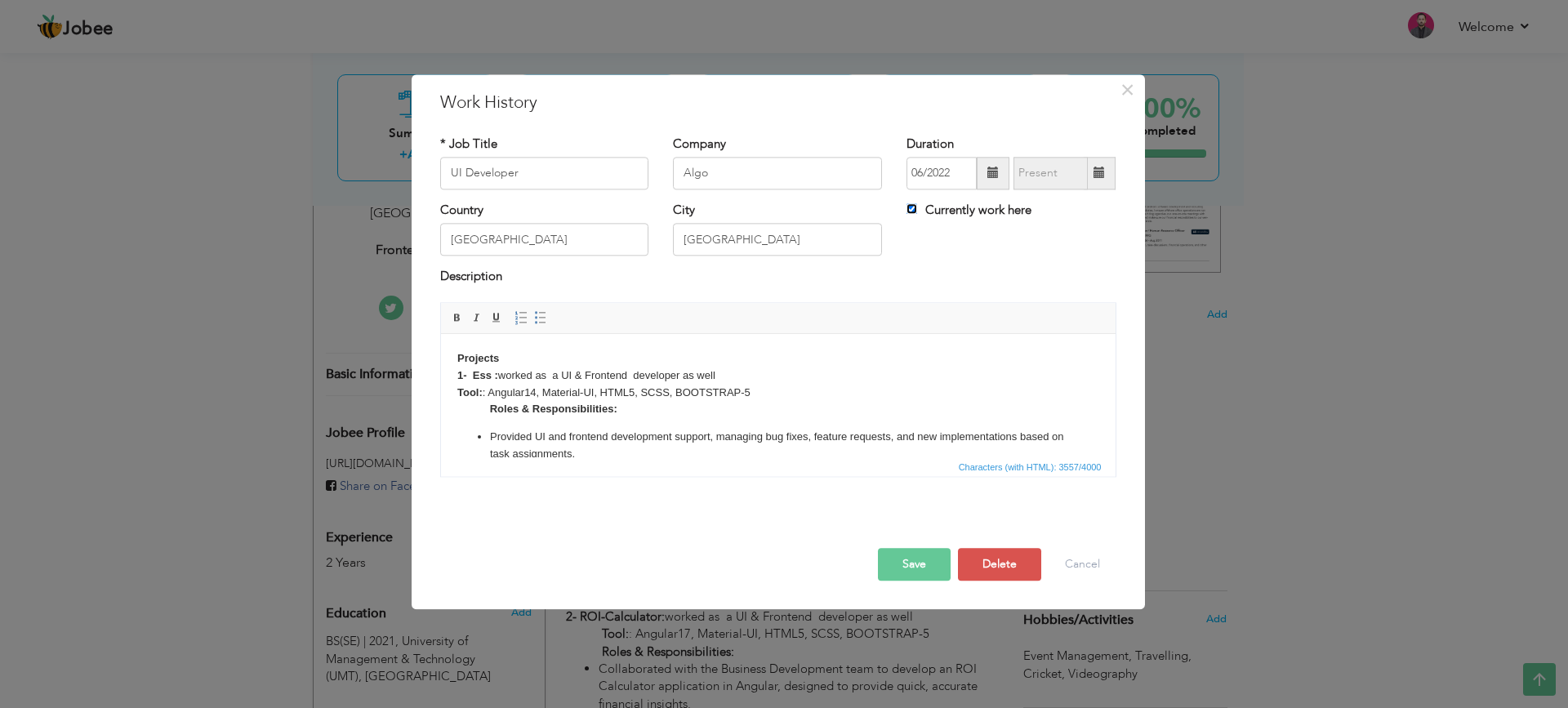
click at [910, 206] on input "Currently work here" at bounding box center [912, 209] width 10 height 10
checkbox input "false"
click at [992, 175] on span at bounding box center [993, 173] width 11 height 11
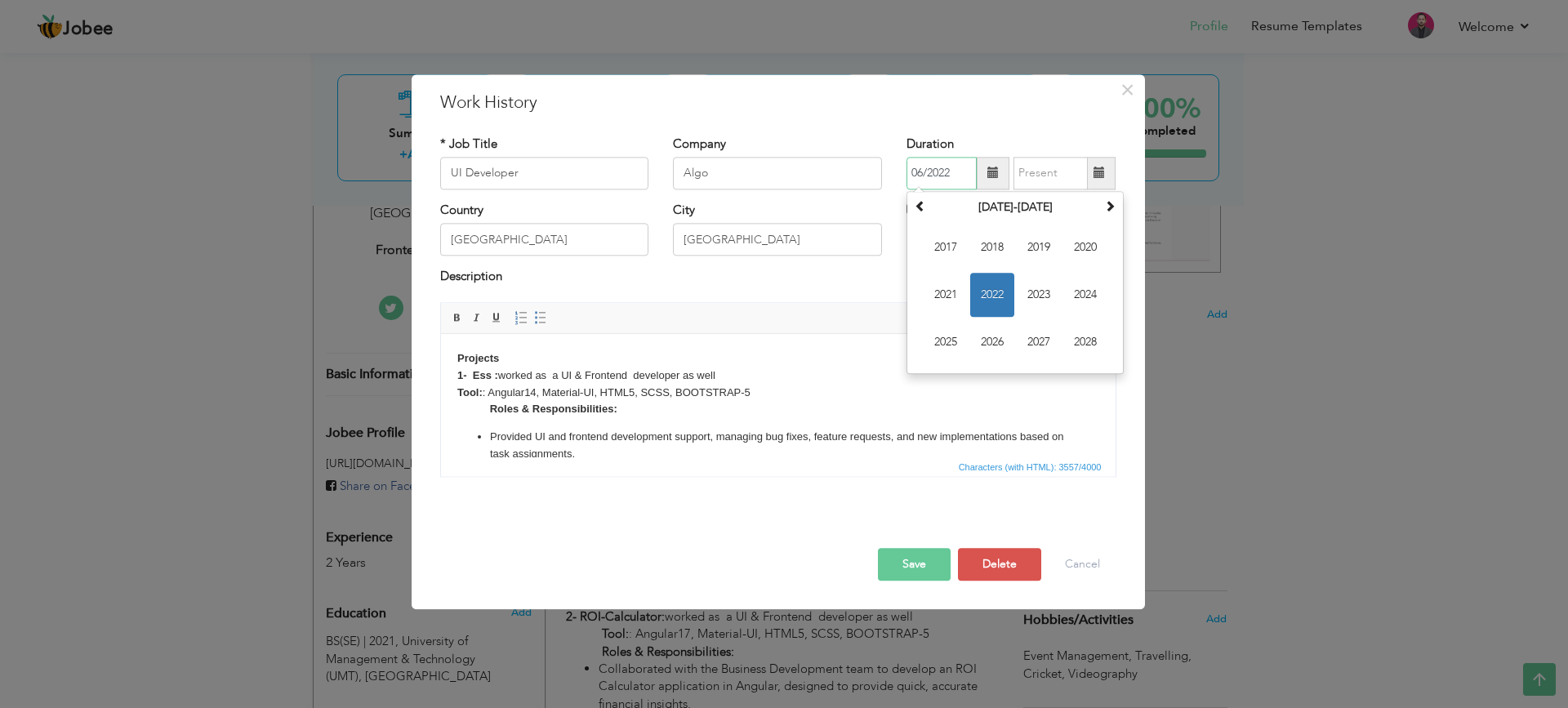
click at [991, 293] on span "2022" at bounding box center [993, 295] width 45 height 45
click at [991, 293] on span "Jun" at bounding box center [993, 295] width 45 height 45
click at [1110, 168] on span at bounding box center [1099, 173] width 32 height 33
type input "08/2025"
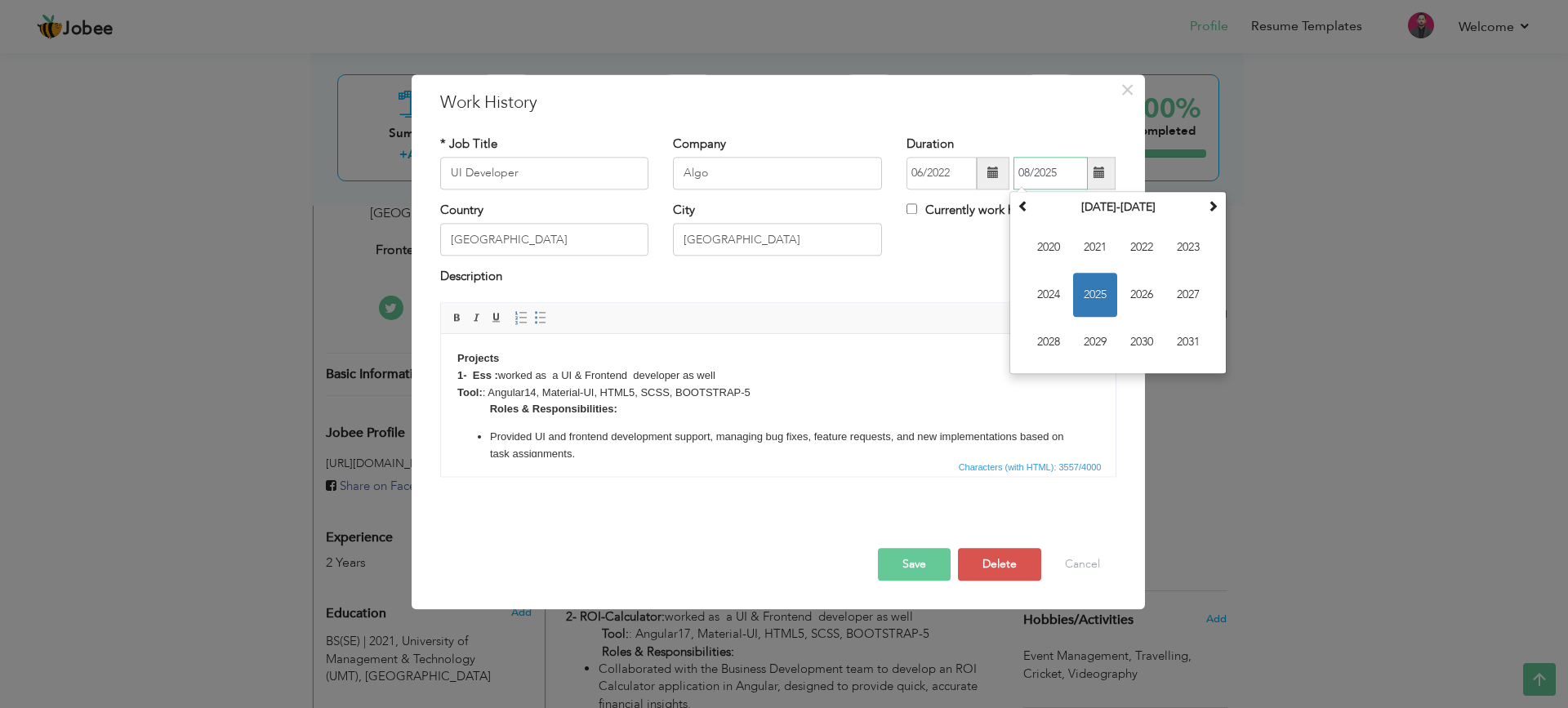
click at [1086, 297] on span "2025" at bounding box center [1096, 295] width 45 height 45
click at [1192, 289] on span "Aug" at bounding box center [1189, 295] width 45 height 45
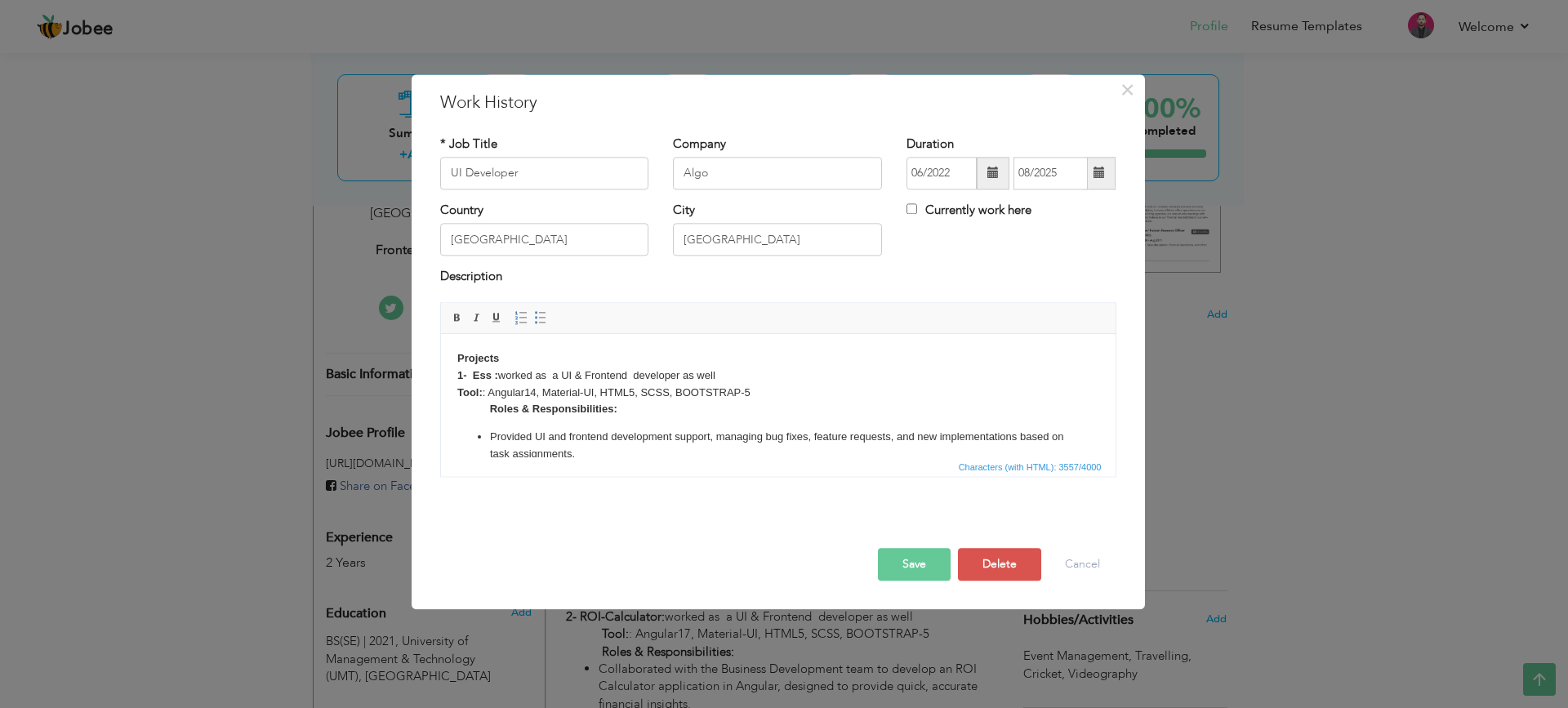
click at [910, 570] on button "Save" at bounding box center [914, 564] width 73 height 33
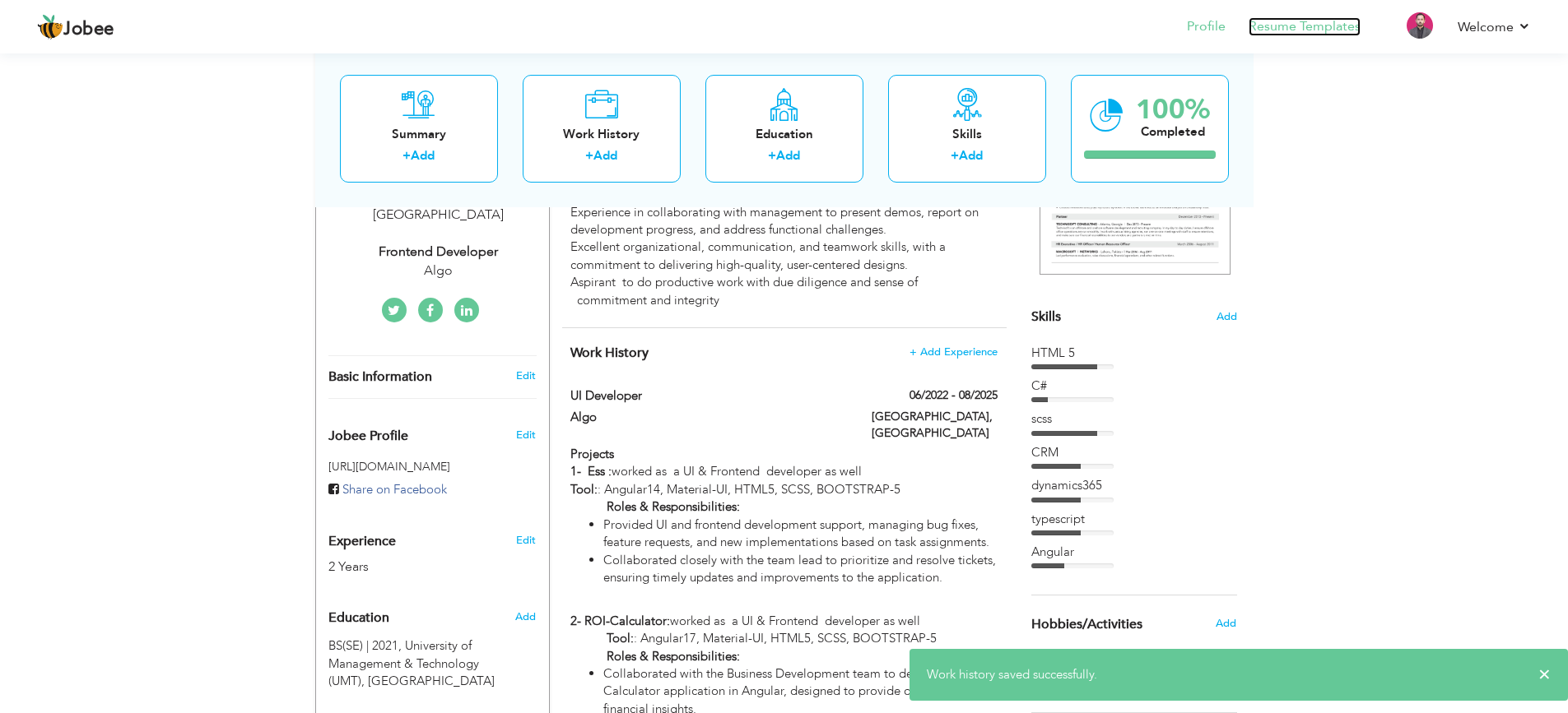
click at [1294, 23] on link "Resume Templates" at bounding box center [1305, 27] width 112 height 19
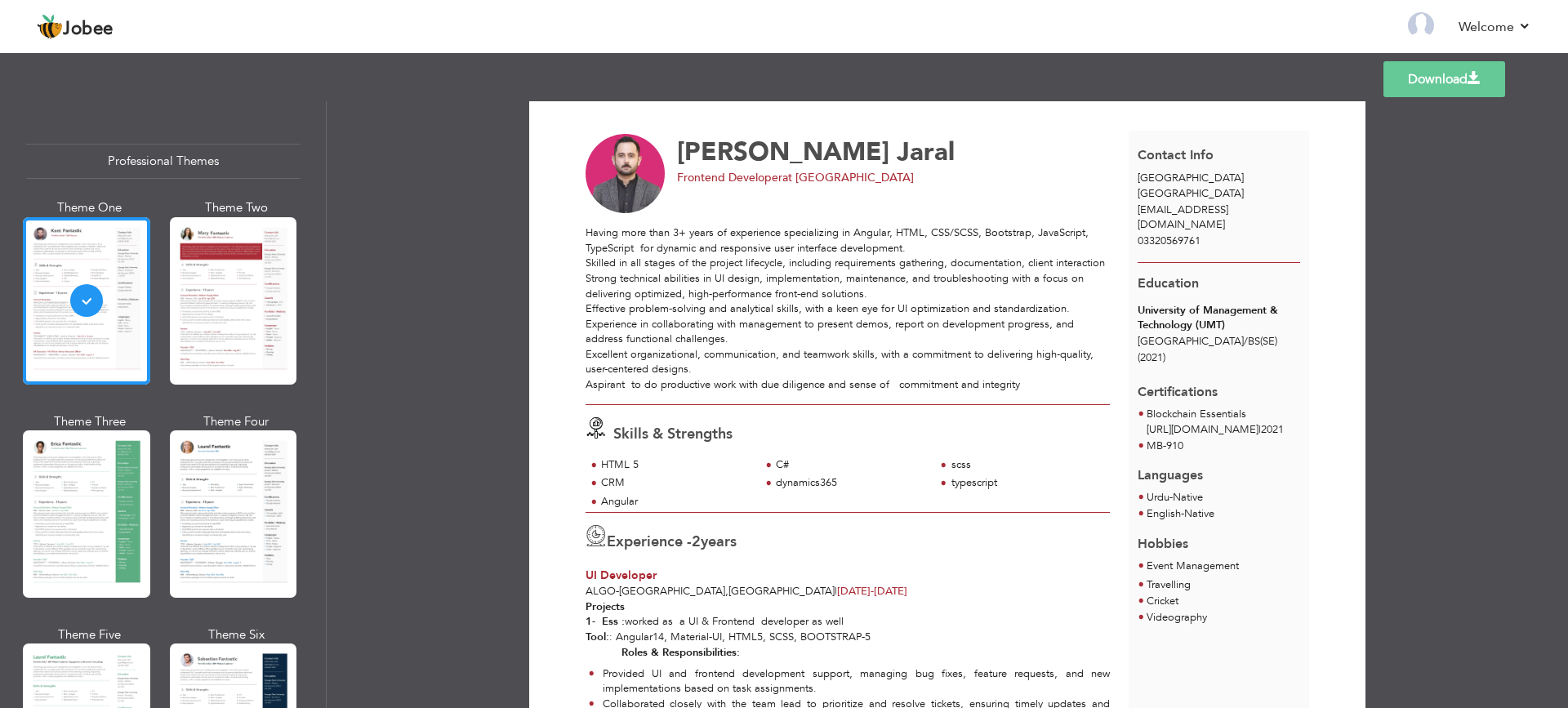
scroll to position [18, 0]
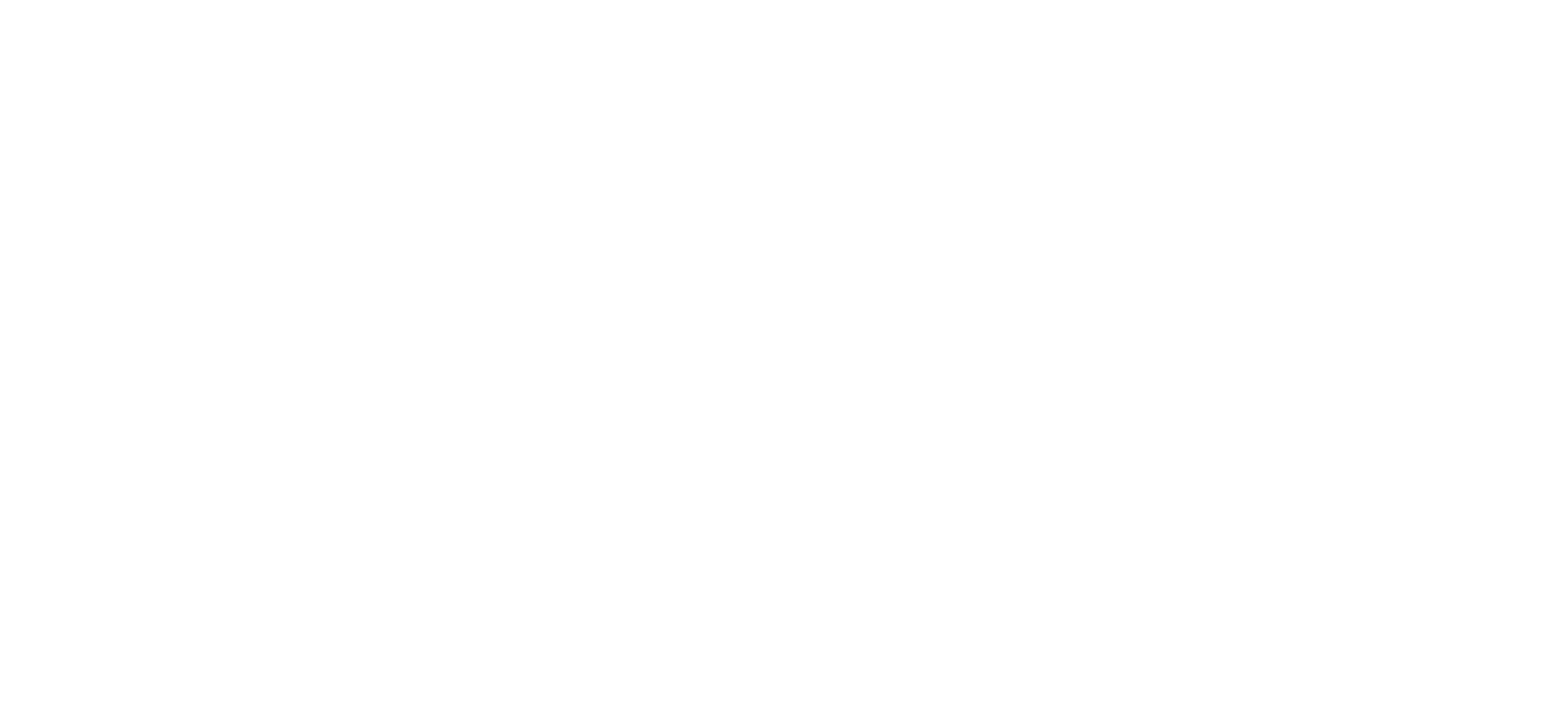
scroll to position [325, 0]
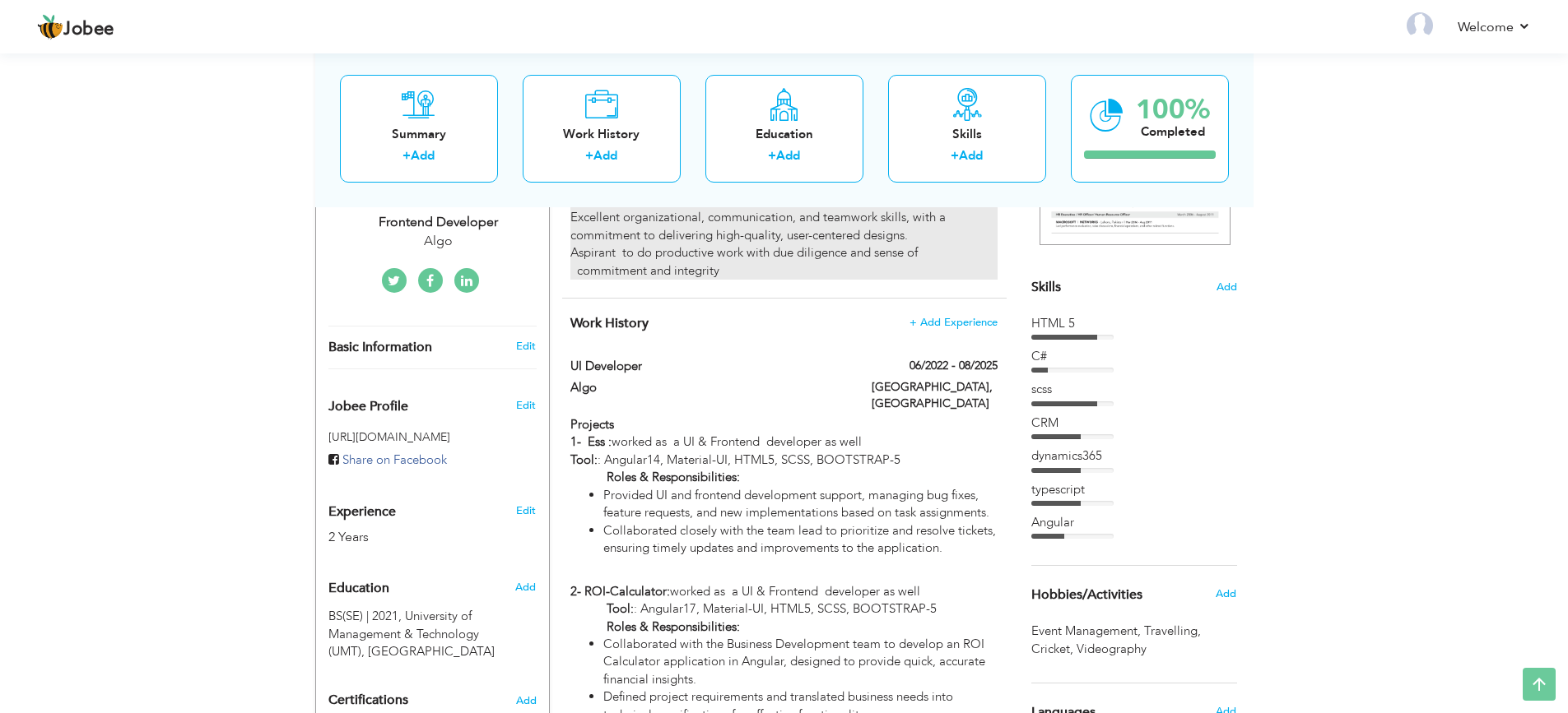
scroll to position [358, 0]
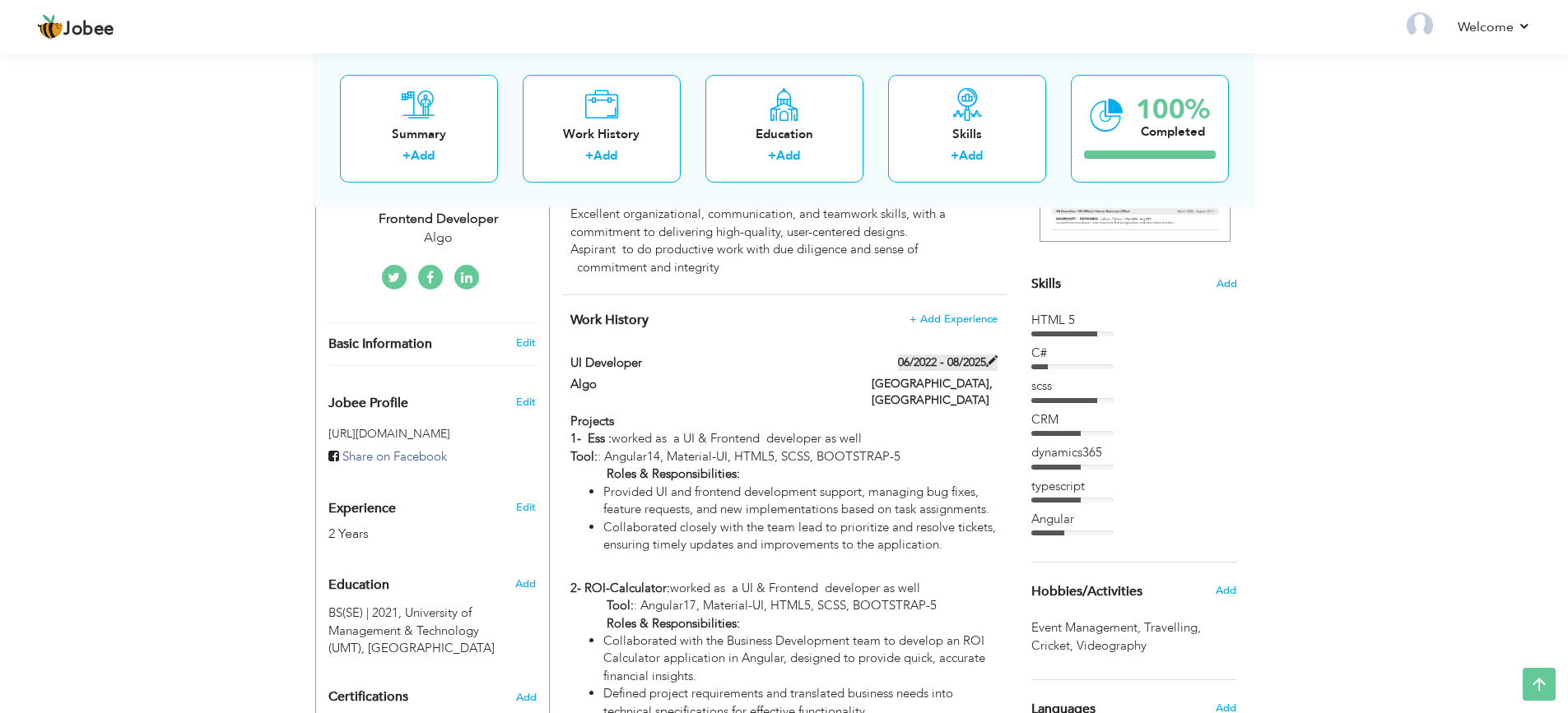
click at [962, 361] on label "06/2022 - 08/2025" at bounding box center [947, 362] width 99 height 16
type input "UI Developer"
type input "Algo"
type input "06/2022"
type input "08/2025"
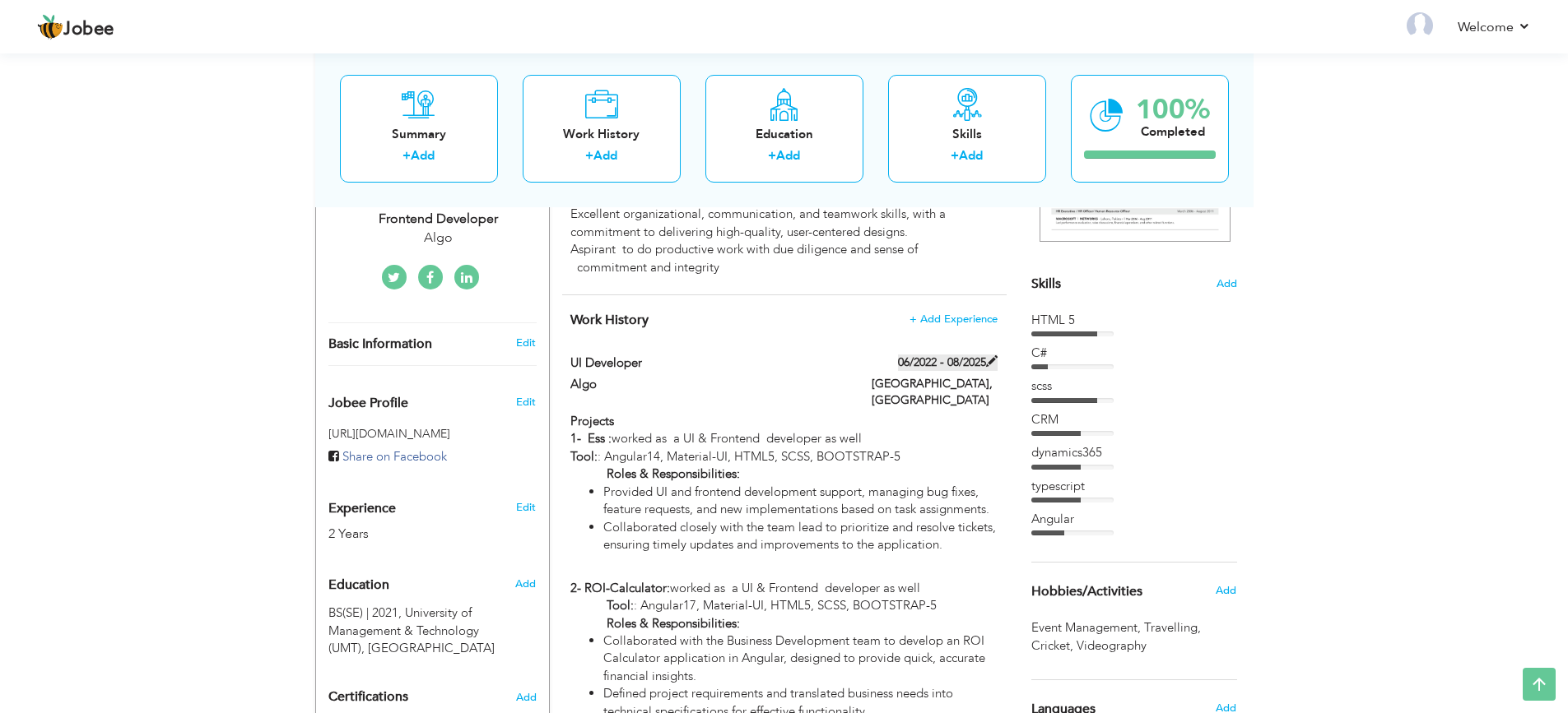
type input "[GEOGRAPHIC_DATA]"
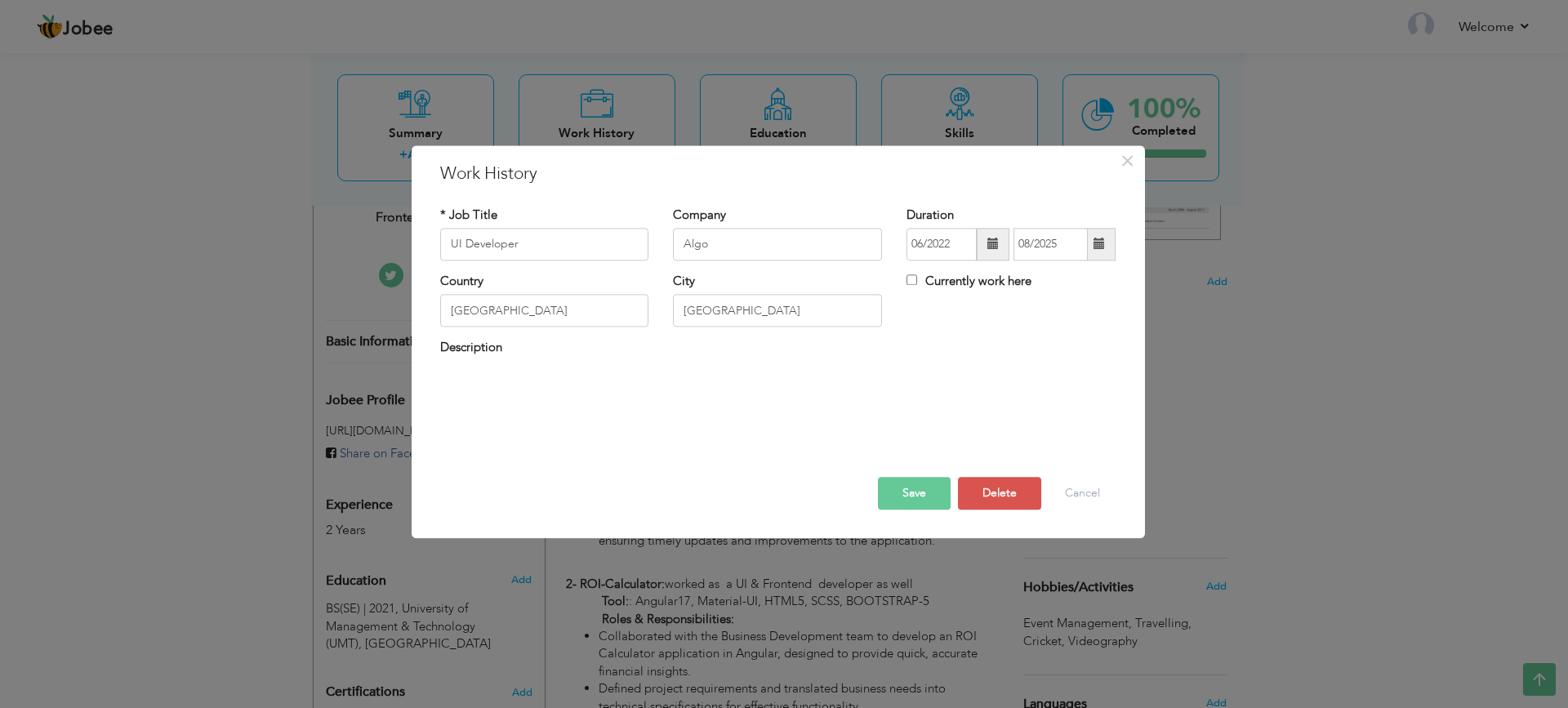
click at [937, 280] on label "Currently work here" at bounding box center [969, 282] width 125 height 17
click at [918, 280] on input "Currently work here" at bounding box center [912, 280] width 10 height 10
checkbox input "true"
click at [929, 492] on button "Save" at bounding box center [914, 493] width 73 height 33
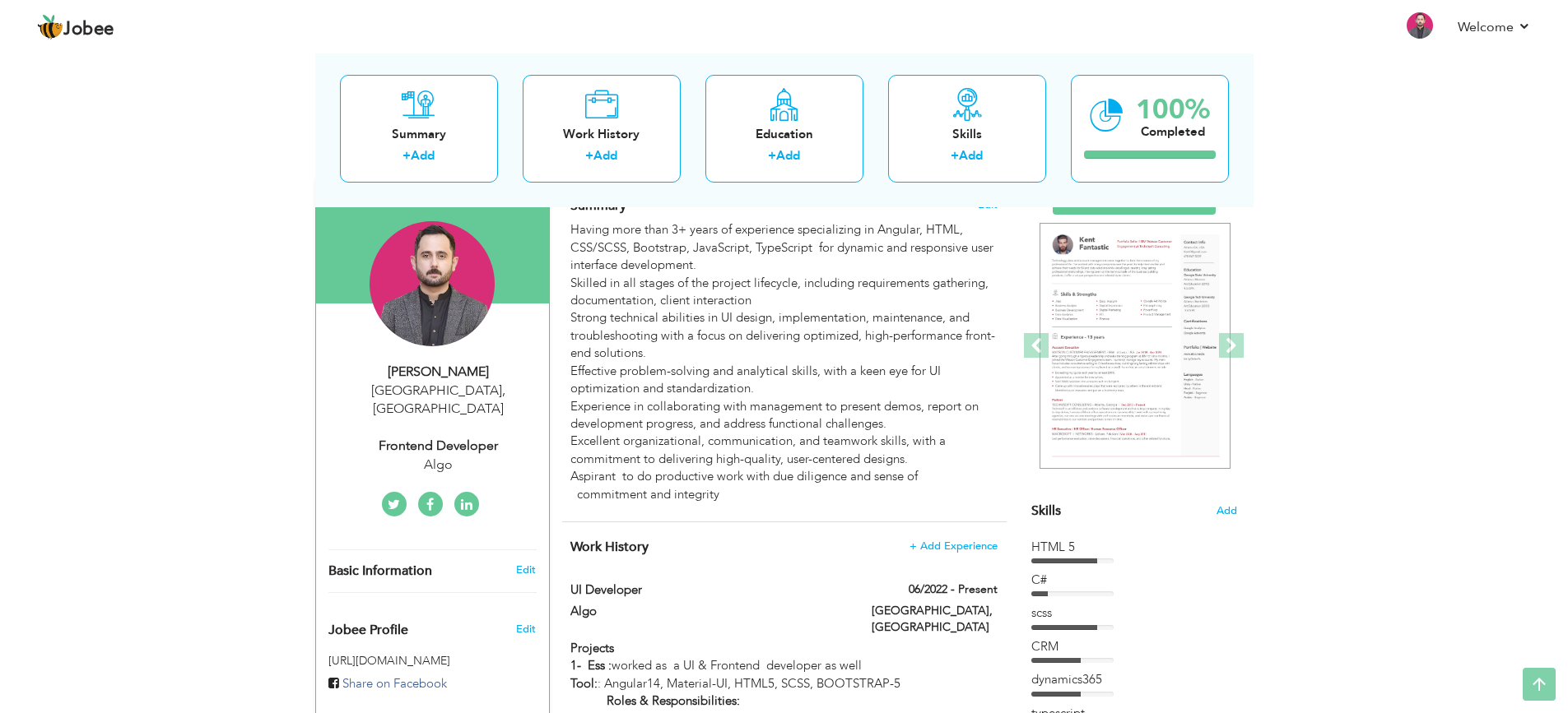
scroll to position [0, 0]
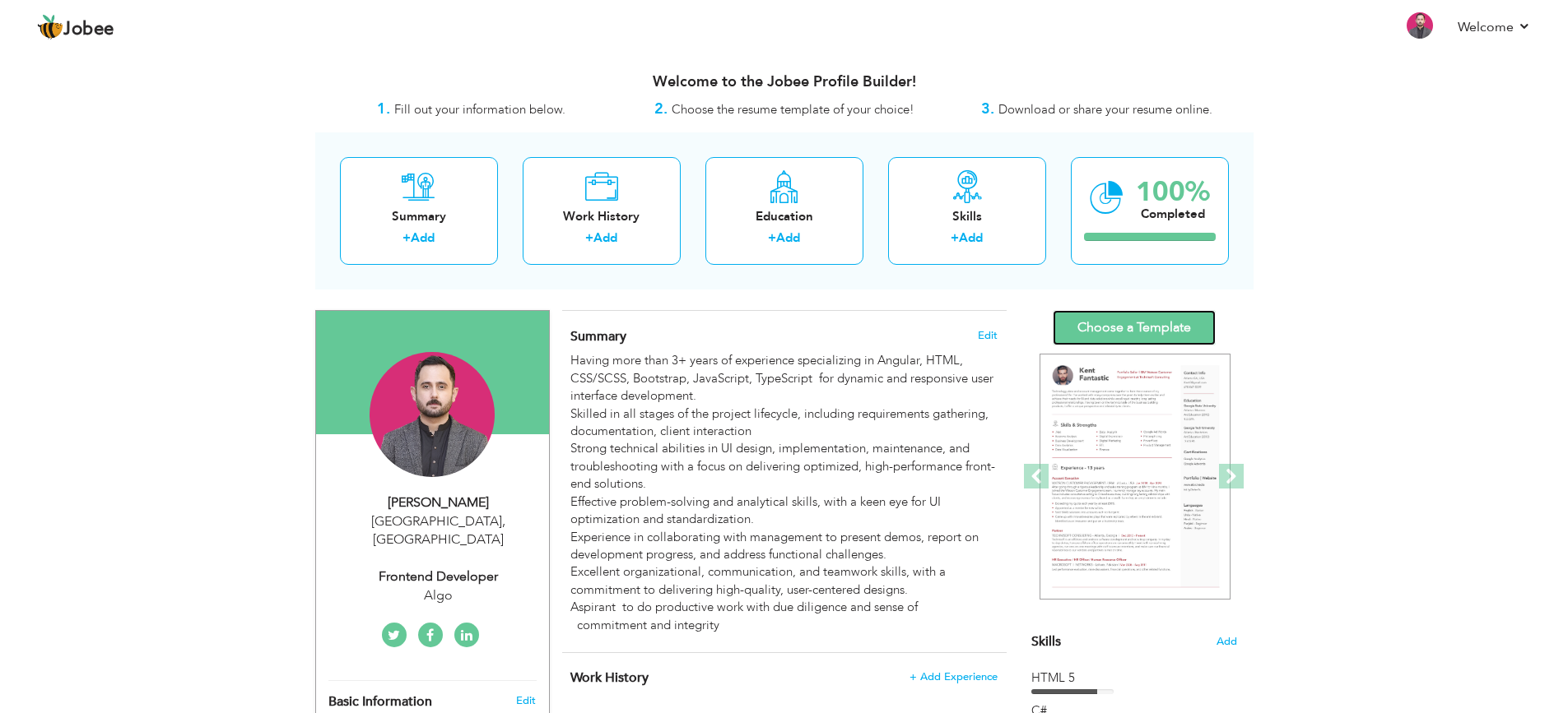
click at [1151, 328] on link "Choose a Template" at bounding box center [1134, 328] width 163 height 35
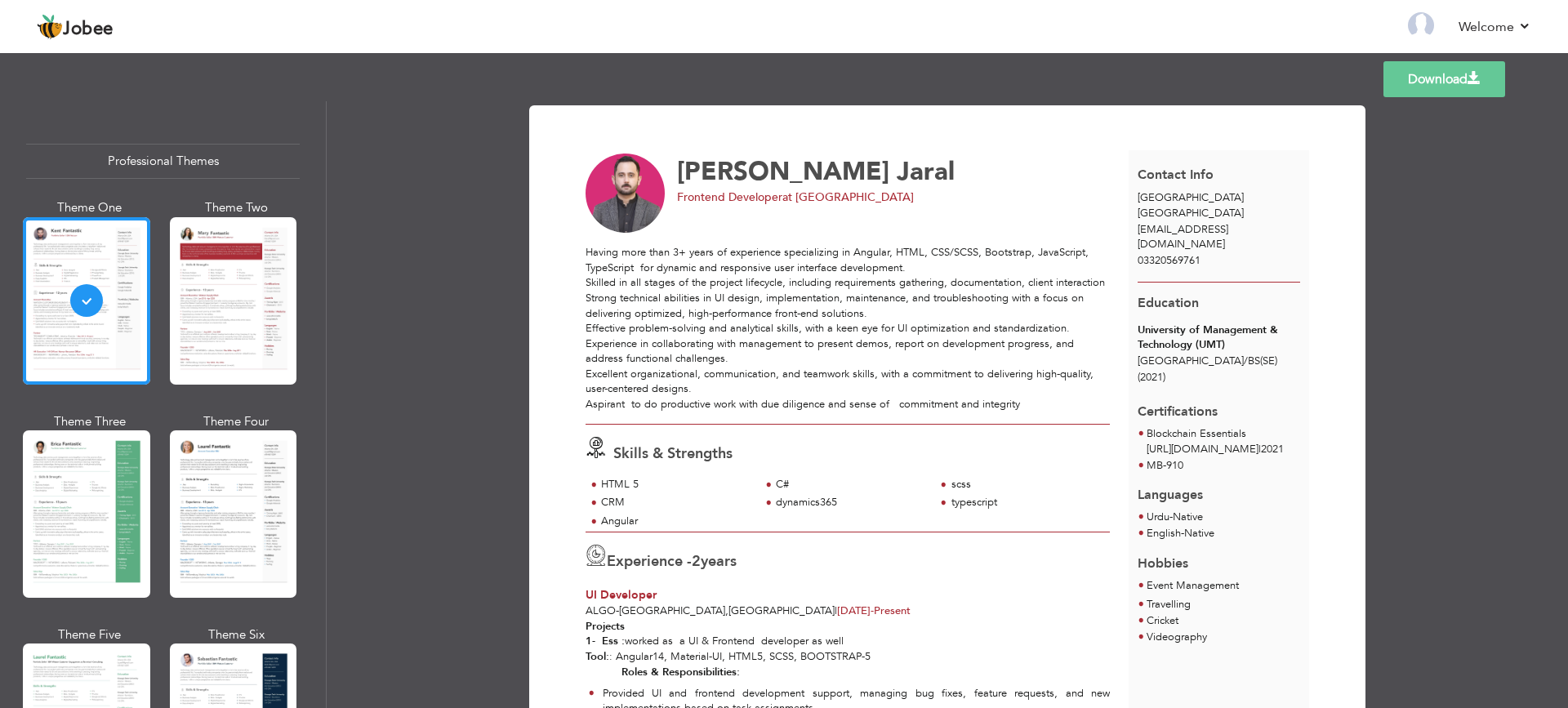
click at [1411, 80] on link "Download" at bounding box center [1445, 80] width 122 height 36
